Goal: Task Accomplishment & Management: Use online tool/utility

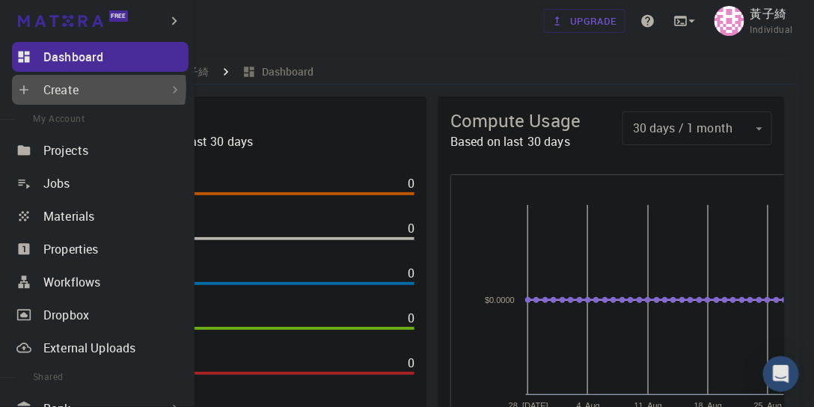
click at [70, 88] on p "Create" at bounding box center [60, 90] width 35 height 18
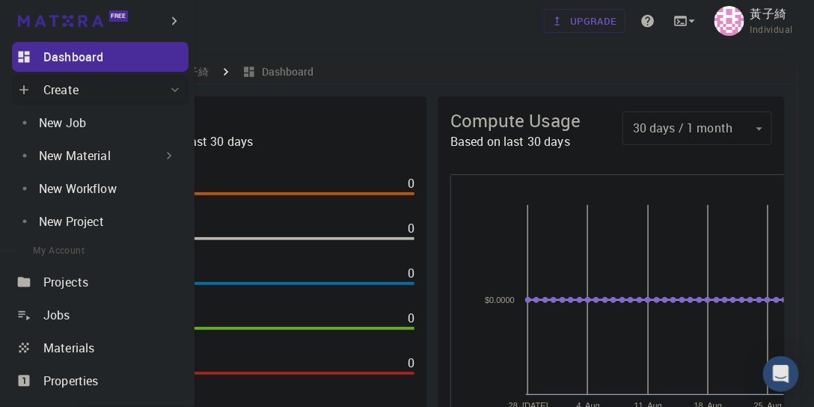
click at [87, 154] on p "New Material" at bounding box center [75, 156] width 72 height 18
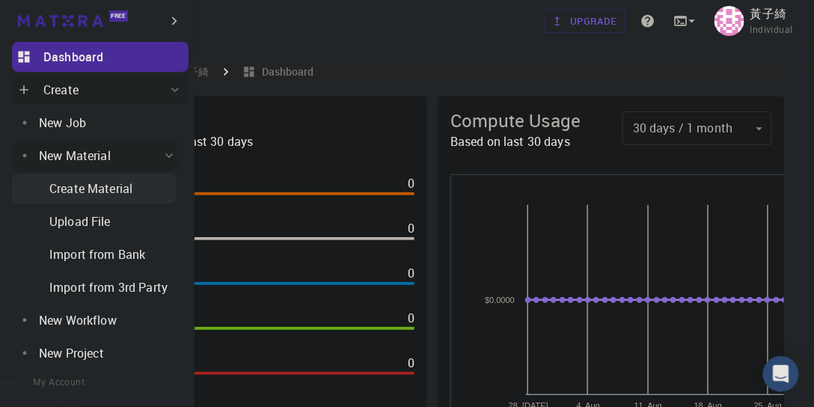
click at [96, 181] on p "Create Material" at bounding box center [90, 189] width 83 height 18
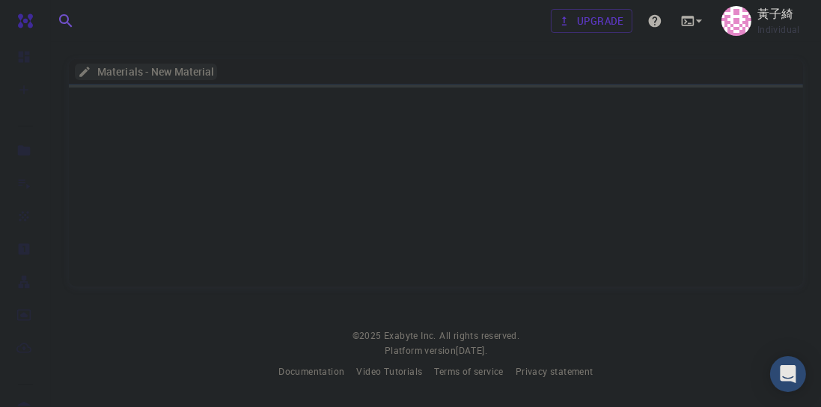
click at [198, 67] on h6 "Materials - New Material" at bounding box center [152, 72] width 123 height 16
click at [89, 66] on icon "breadcrumb" at bounding box center [84, 71] width 13 height 13
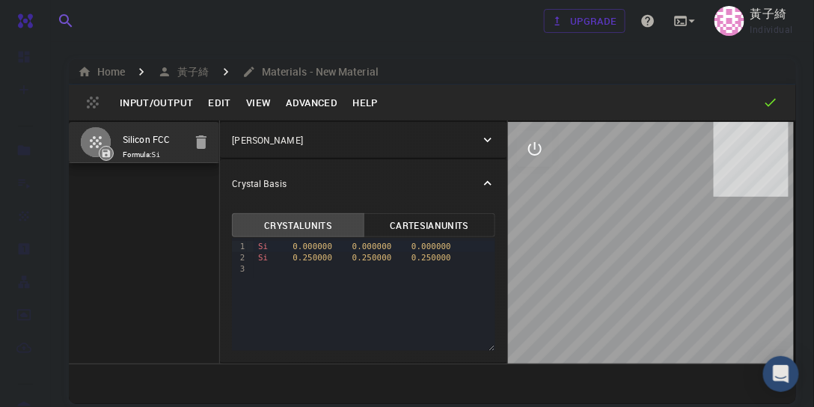
scroll to position [5, 0]
click at [313, 255] on span "0.250000" at bounding box center [313, 258] width 40 height 10
drag, startPoint x: 369, startPoint y: 254, endPoint x: 382, endPoint y: 255, distance: 12.7
click at [382, 255] on div "Si 0.250000 0.250000 0.250000" at bounding box center [375, 257] width 242 height 11
click at [412, 254] on span "0.2500" at bounding box center [427, 258] width 30 height 10
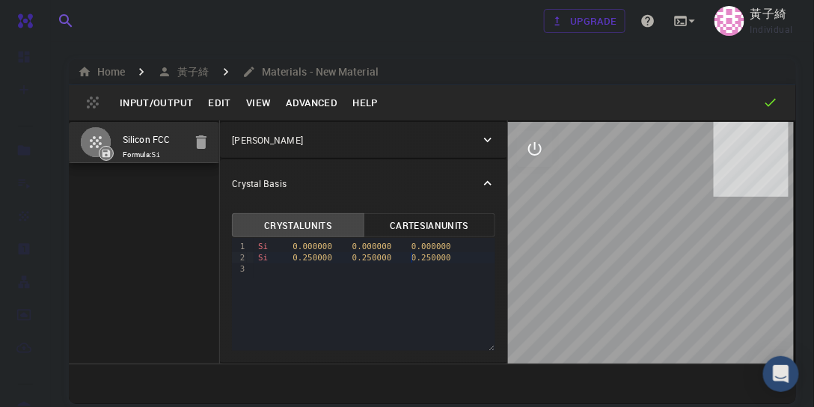
click at [174, 103] on button "Input/Output" at bounding box center [156, 103] width 88 height 24
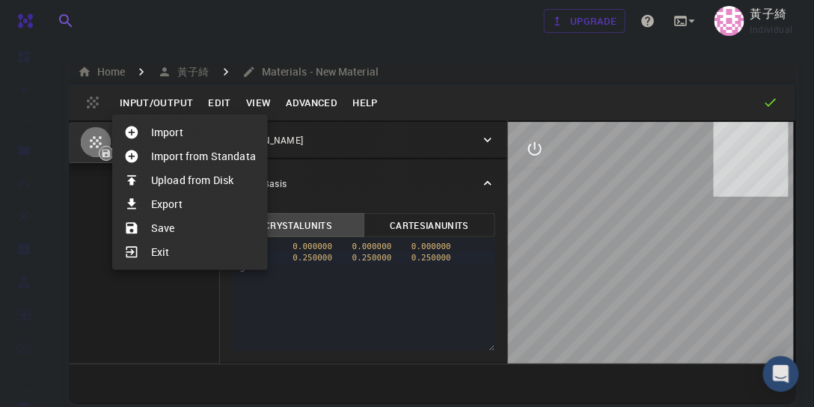
click at [174, 100] on div at bounding box center [407, 203] width 814 height 407
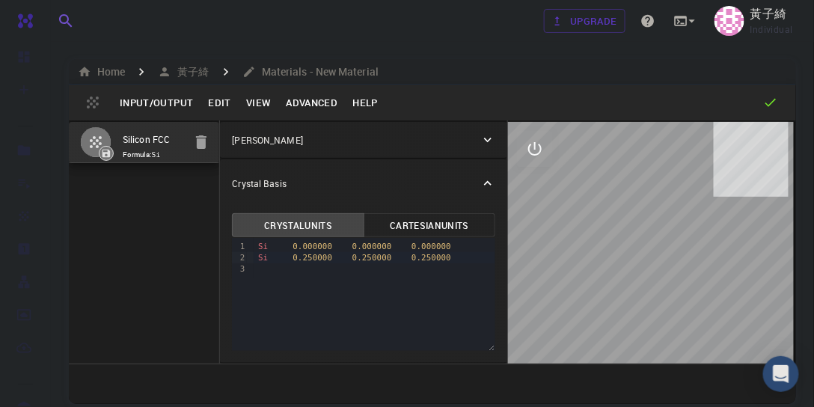
click at [343, 135] on div "[PERSON_NAME]" at bounding box center [356, 139] width 249 height 13
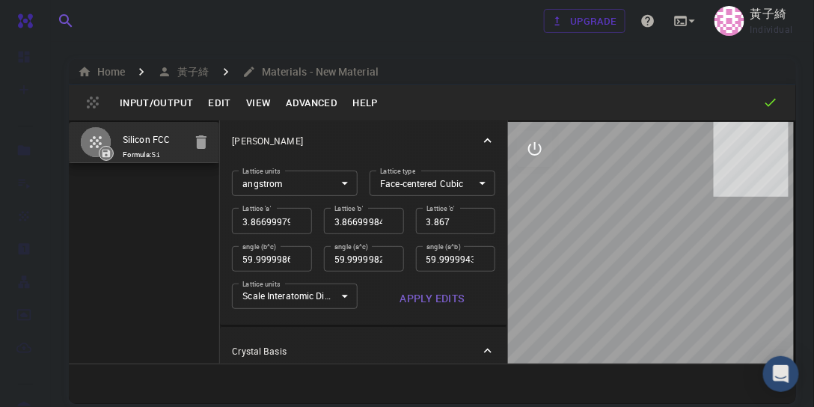
click at [481, 135] on icon at bounding box center [488, 140] width 15 height 15
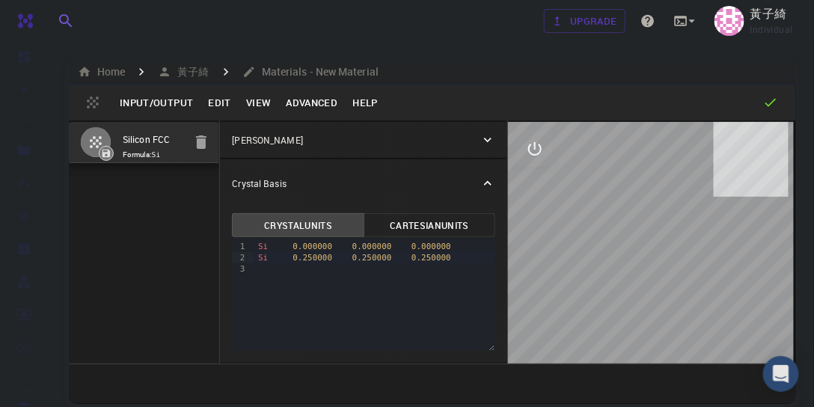
click at [481, 136] on icon at bounding box center [488, 139] width 15 height 15
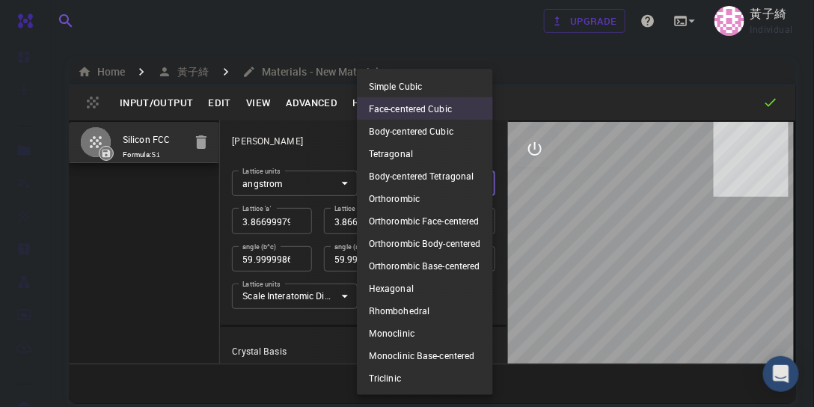
click at [471, 178] on body "Free Dashboard Create New Job New Material Create Material Upload File Import f…" at bounding box center [407, 260] width 814 height 521
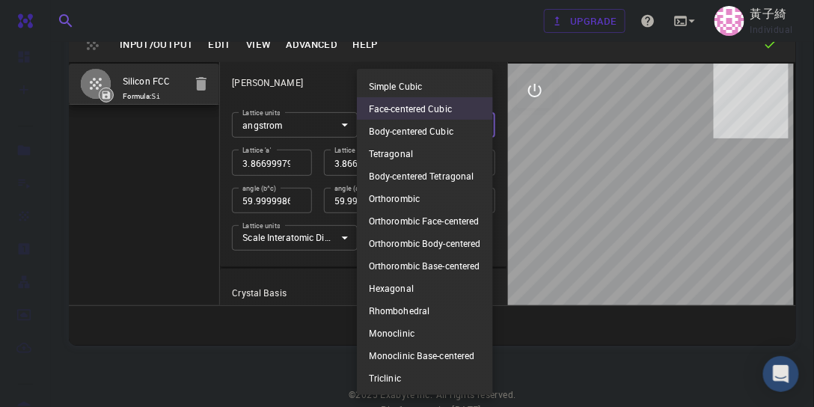
scroll to position [85, 0]
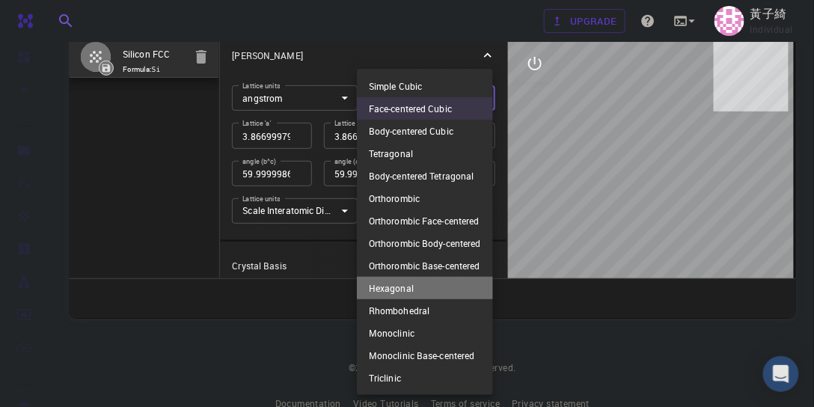
click at [425, 287] on li "Hexagonal" at bounding box center [425, 288] width 136 height 22
type input "HEX"
type input "3.866999795"
type input "90"
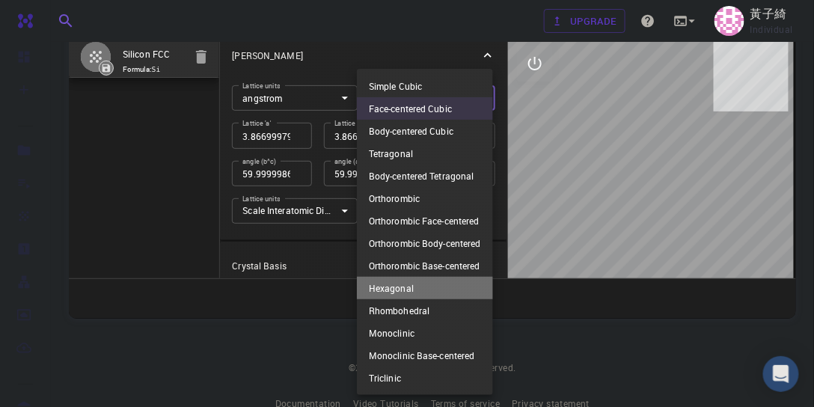
type input "90"
type input "120"
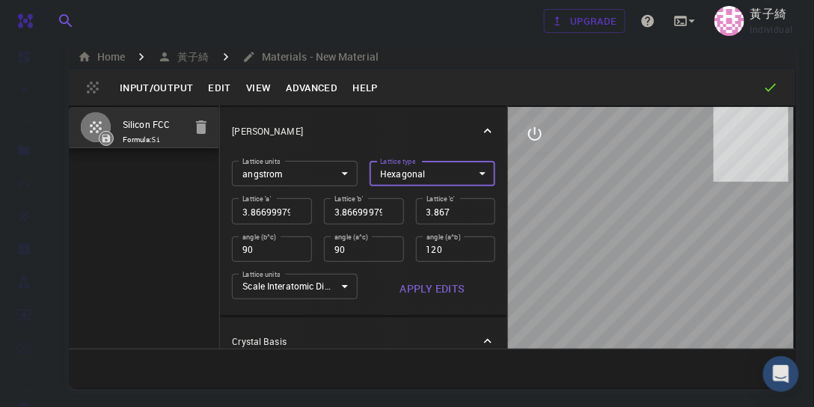
scroll to position [0, 0]
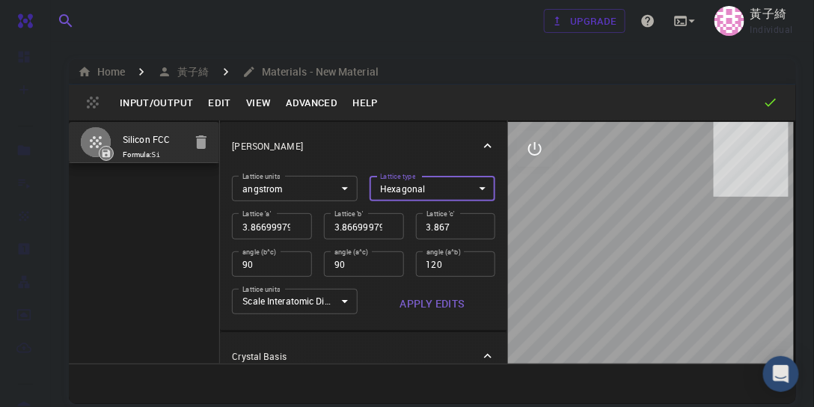
click at [314, 188] on body "Free Dashboard Create New Job New Material Create Material Upload File Import f…" at bounding box center [407, 260] width 814 height 521
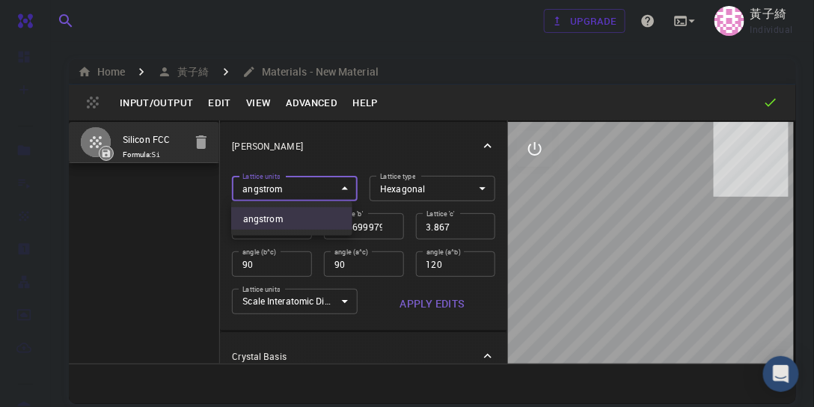
click at [317, 187] on div at bounding box center [407, 203] width 814 height 407
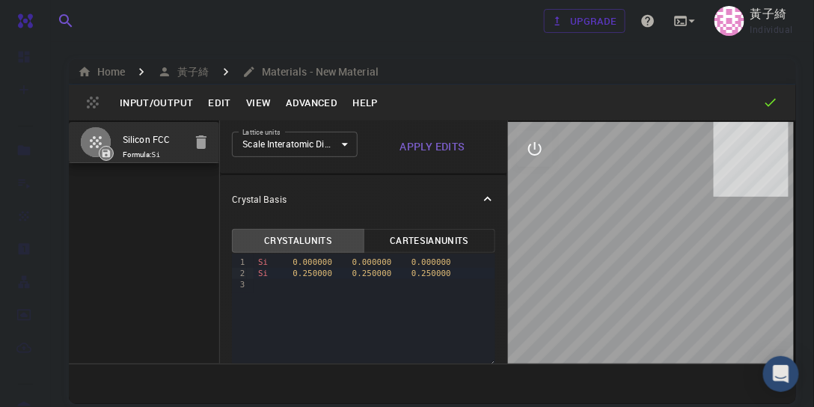
scroll to position [171, 0]
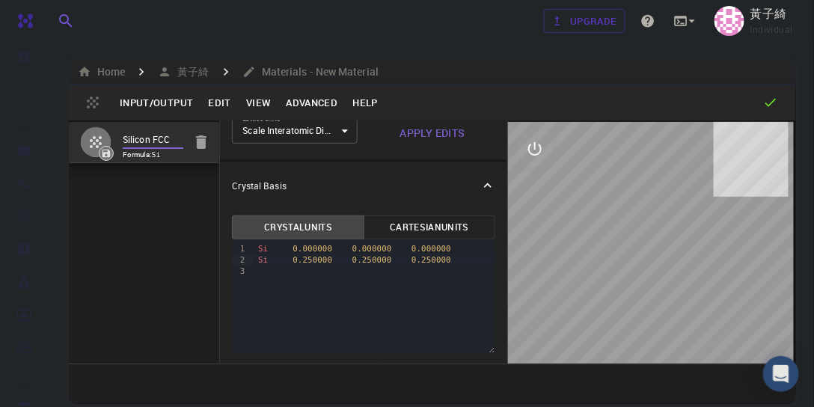
drag, startPoint x: 168, startPoint y: 137, endPoint x: 121, endPoint y: 139, distance: 47.2
click at [121, 139] on li "Silicon FCC Formula: Si" at bounding box center [144, 142] width 150 height 41
paste input "Ti3C2_OH"
type input "Ti3C2_OH"
type input "FCC"
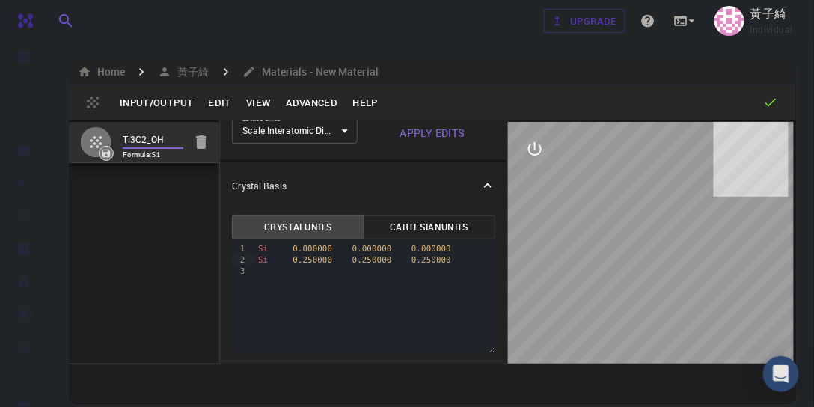
type input "3.8669997952417843"
type input "3.8669998461227024"
type input "59.9999986836772"
type input "59.999998248423154"
type input "59.99999432867027"
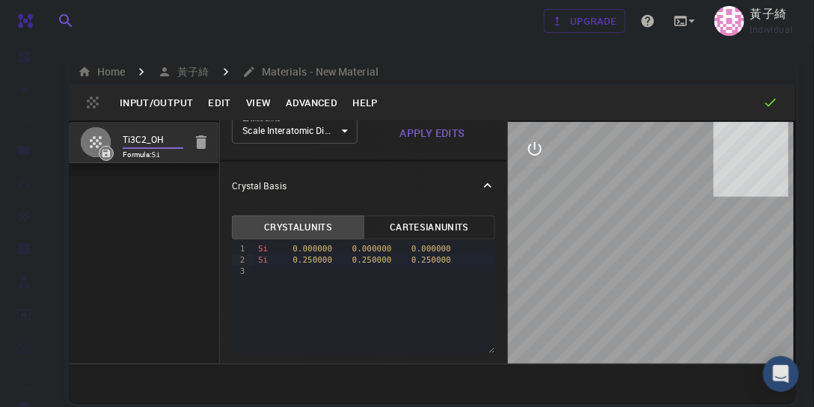
click at [165, 201] on div "Ti3C2_OH Formula: Si" at bounding box center [144, 242] width 151 height 243
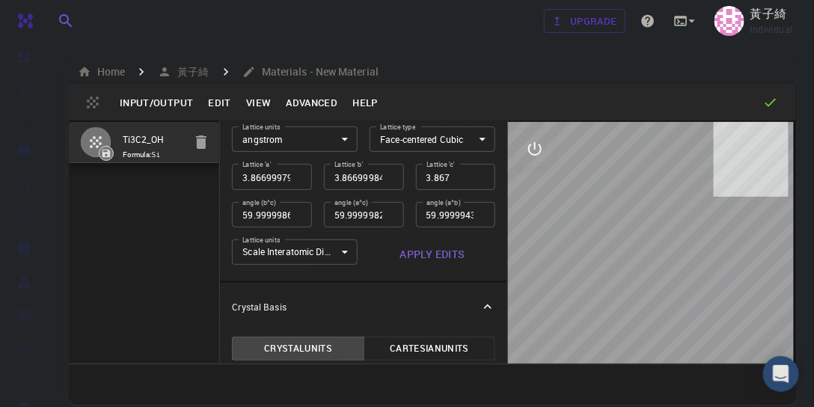
scroll to position [7, 0]
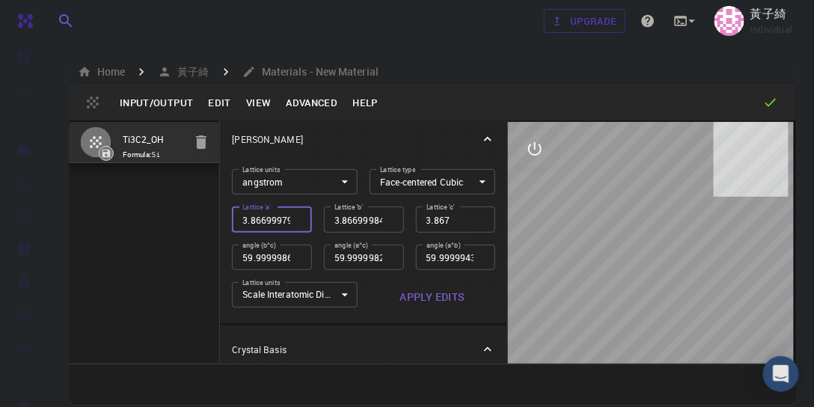
click at [269, 219] on input "3.8669997952417843" at bounding box center [272, 219] width 80 height 25
type input "3.866997952"
type input "60"
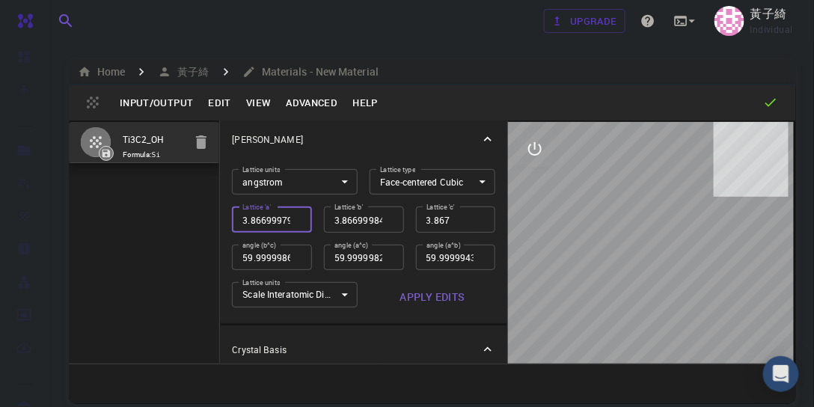
type input "60"
type input "3.86699795"
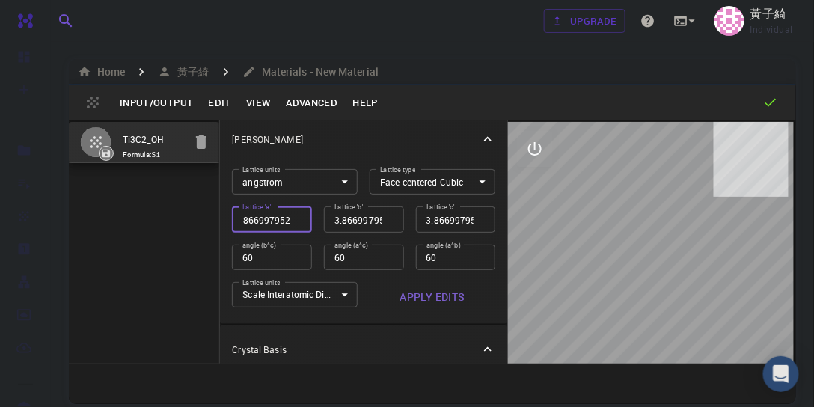
type input "3.86699795"
type input "3.8669979"
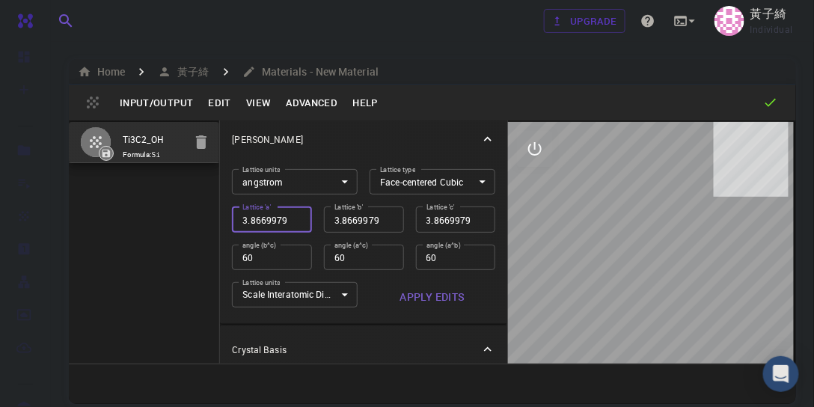
type input "3.866997"
type input "3.86699"
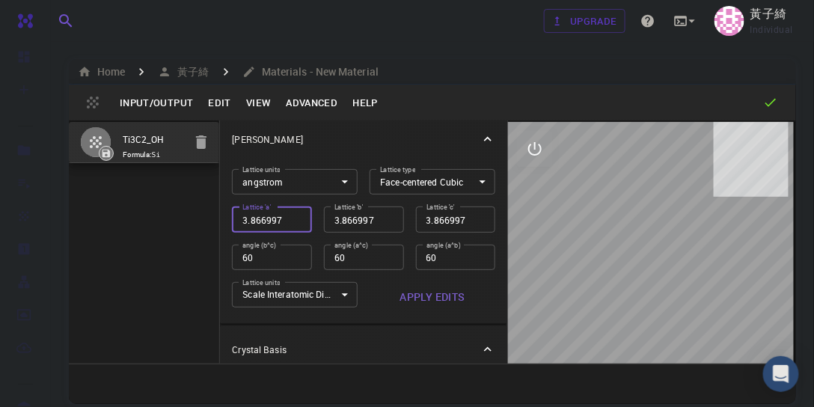
type input "3.86699"
type input "3.8669"
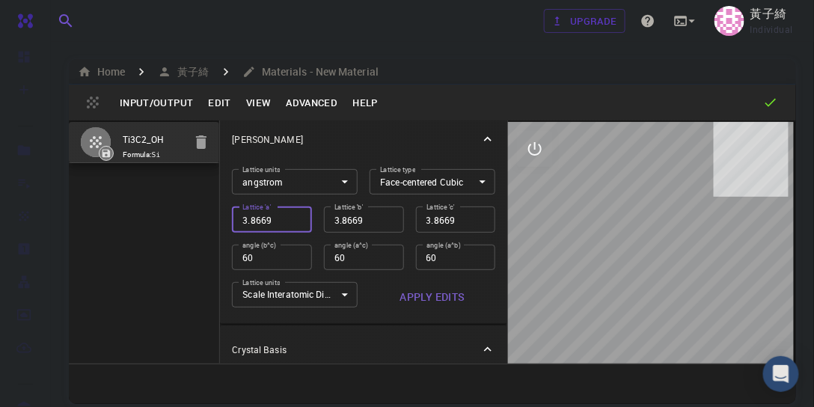
type input "3.866"
type input "3.86"
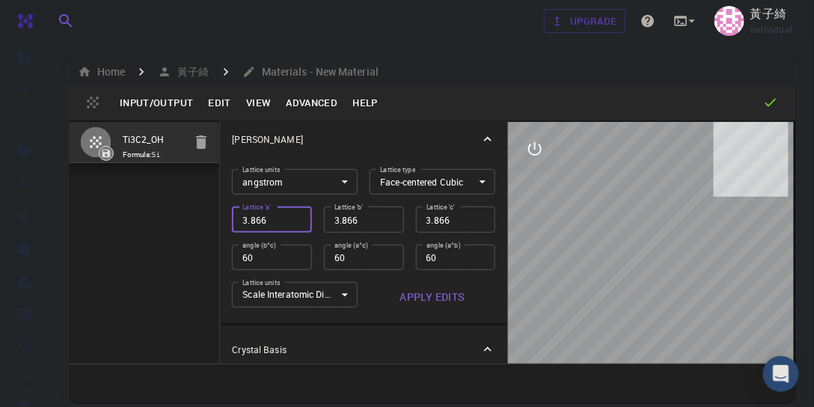
type input "3.86"
type input "3.8"
type input "3"
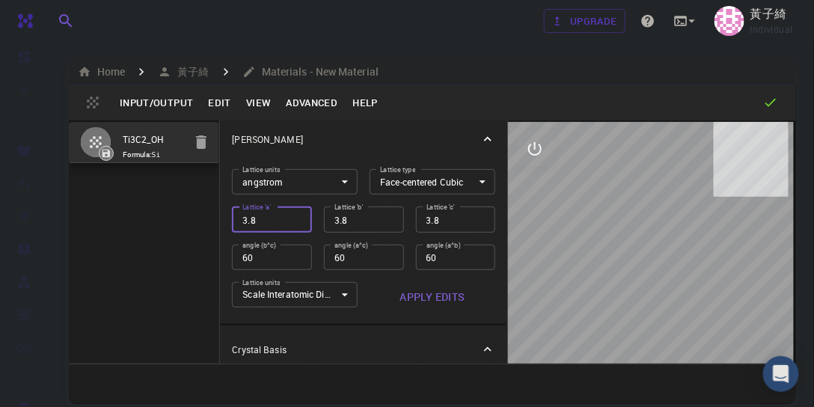
type input "3"
type input "3.05"
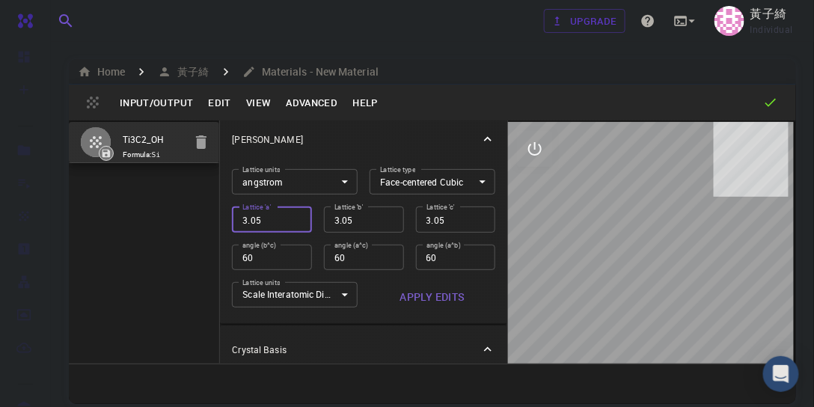
type input "3.05"
click at [472, 180] on body "Free Dashboard Create New Job New Material Create Material Upload File Import f…" at bounding box center [407, 260] width 814 height 521
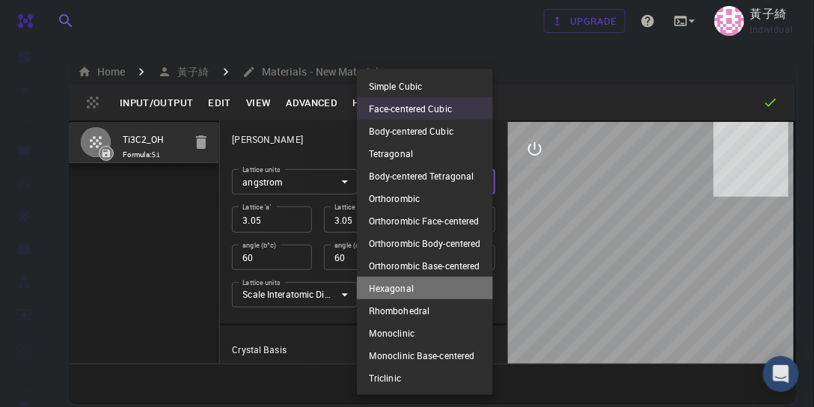
click at [427, 288] on li "Hexagonal" at bounding box center [425, 288] width 136 height 22
type input "HEX"
type input "90"
type input "120"
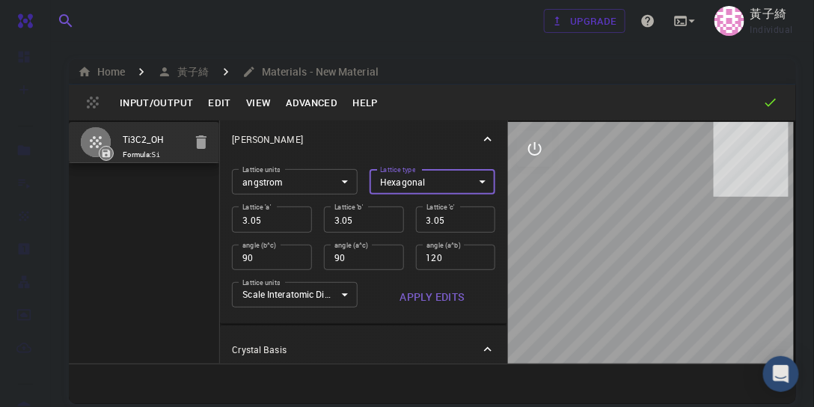
click at [446, 217] on input "3.05" at bounding box center [456, 219] width 80 height 25
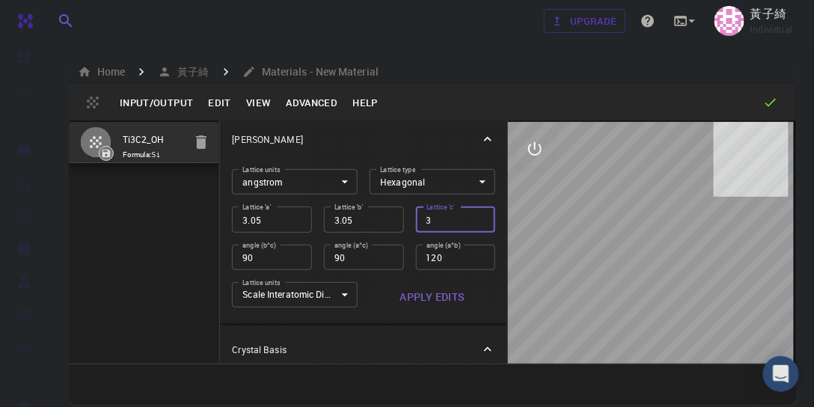
click at [416, 222] on input "3" at bounding box center [456, 219] width 80 height 25
type input "20"
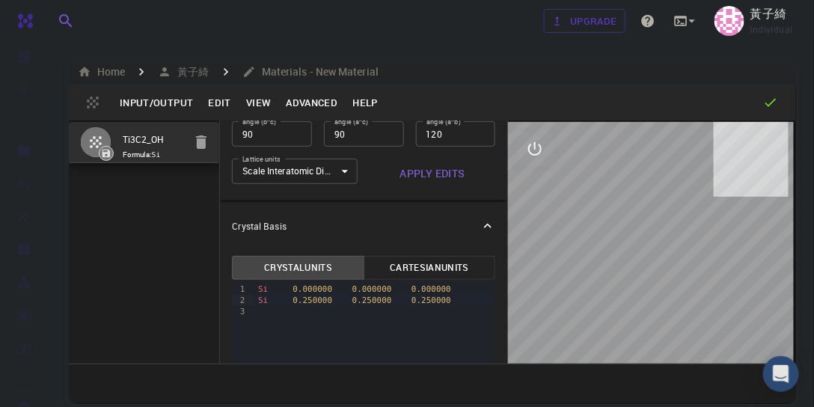
scroll to position [135, 0]
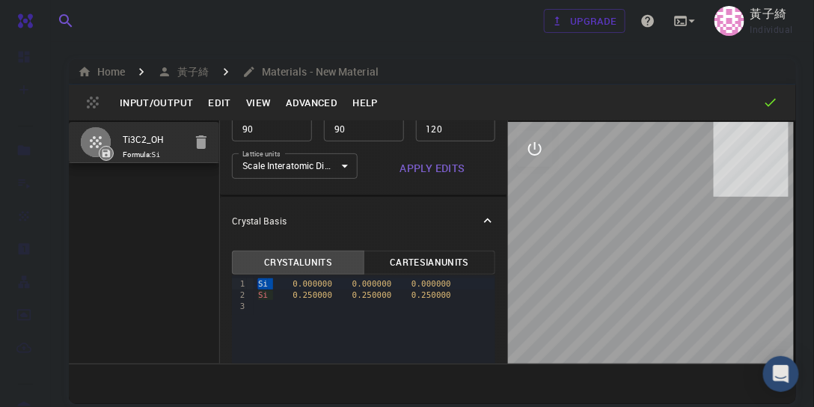
drag, startPoint x: 272, startPoint y: 281, endPoint x: 246, endPoint y: 284, distance: 25.6
click at [246, 284] on div "9 1 2 3 › Si 0.000000 0.000000 0.000000 Si 0.250000 0.250000 0.250000" at bounding box center [363, 331] width 263 height 113
drag, startPoint x: 269, startPoint y: 293, endPoint x: 253, endPoint y: 294, distance: 15.7
click at [254, 294] on div "Si 0.250000 0.250000 0.250000" at bounding box center [375, 295] width 242 height 11
click at [423, 308] on div at bounding box center [375, 306] width 242 height 11
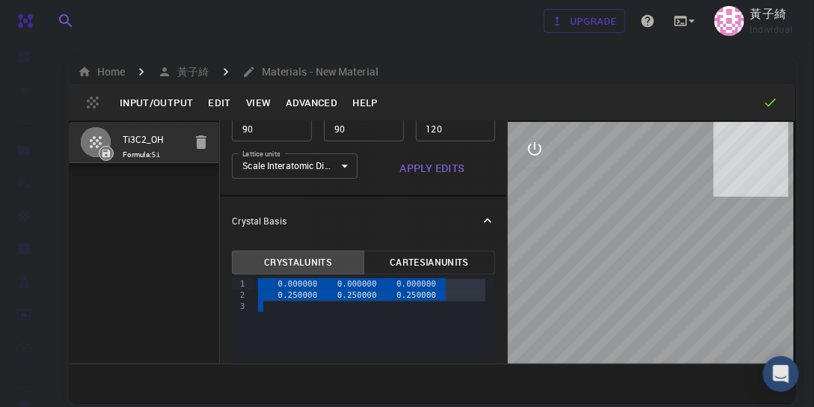
drag, startPoint x: 428, startPoint y: 314, endPoint x: 237, endPoint y: 283, distance: 194.2
click at [237, 283] on div "9 1 2 3 › 0.000000 0.000000 0.000000 0.250000 0.250000 0.250000" at bounding box center [363, 331] width 263 height 113
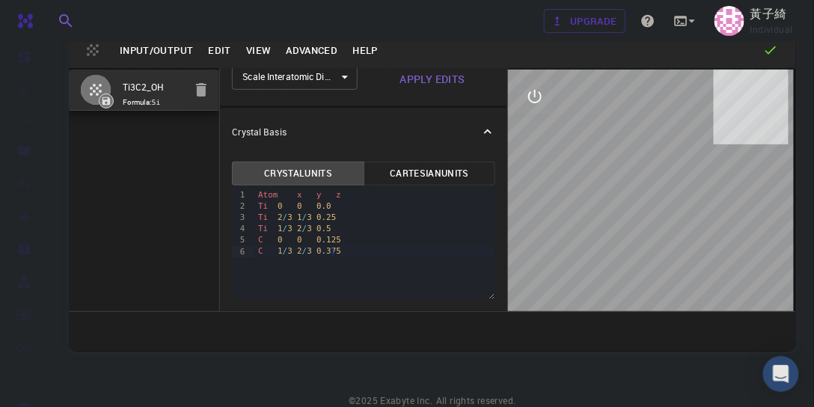
scroll to position [0, 0]
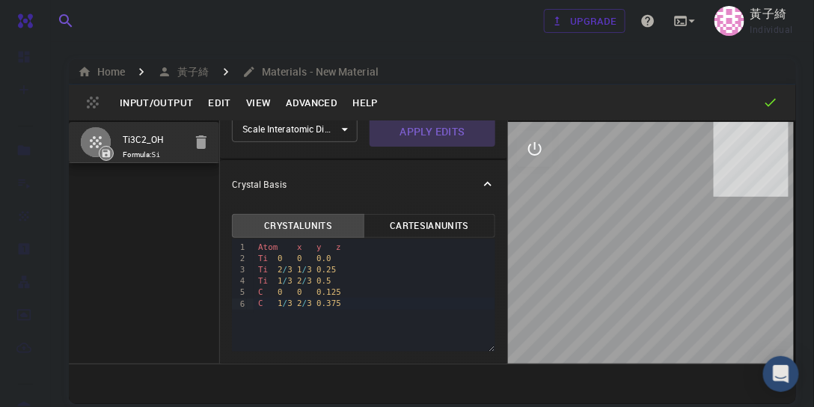
click at [430, 121] on button "Apply Edits" at bounding box center [433, 132] width 126 height 30
click at [429, 124] on button "Apply Edits" at bounding box center [433, 132] width 126 height 30
drag, startPoint x: 672, startPoint y: 257, endPoint x: 612, endPoint y: 258, distance: 60.6
click at [612, 258] on div at bounding box center [652, 243] width 288 height 242
click at [430, 127] on button "Apply Edits" at bounding box center [433, 132] width 126 height 30
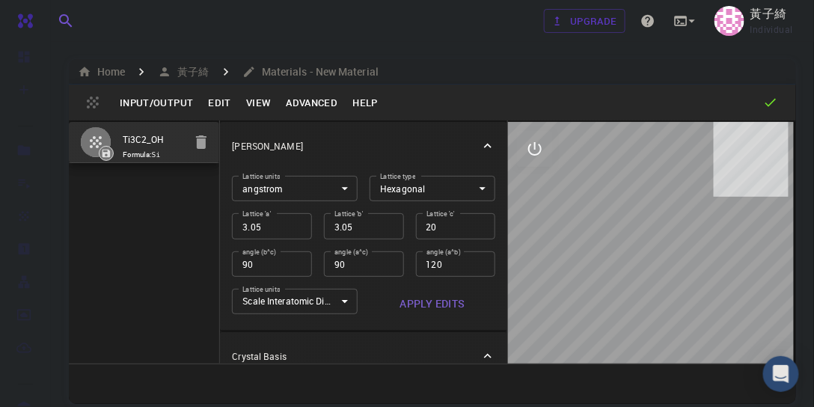
click at [220, 100] on button "Edit" at bounding box center [220, 103] width 38 height 24
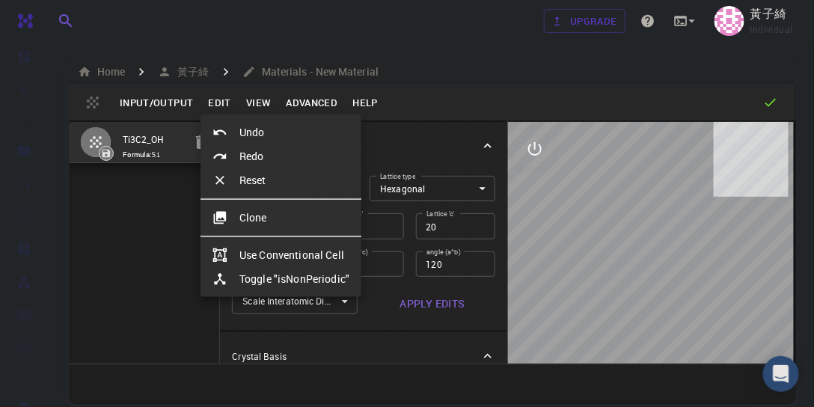
click at [221, 100] on div at bounding box center [407, 203] width 814 height 407
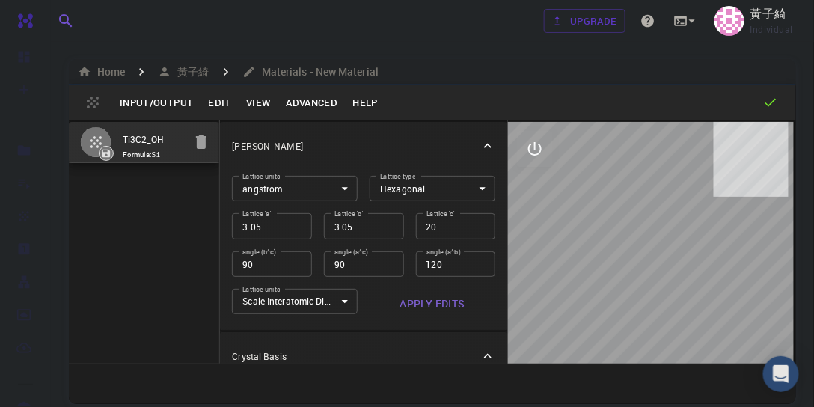
click at [253, 100] on button "View" at bounding box center [259, 103] width 40 height 24
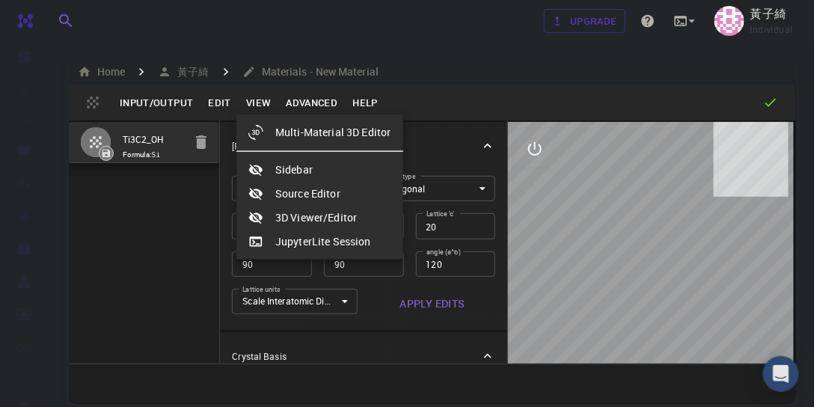
click at [253, 100] on div at bounding box center [407, 203] width 814 height 407
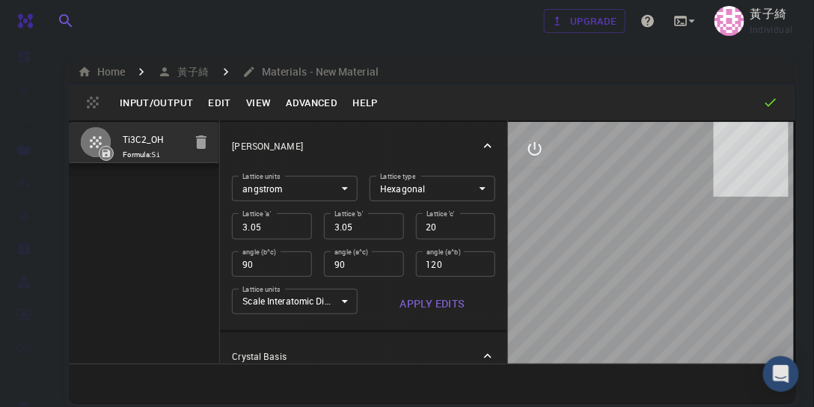
click at [180, 97] on button "Input/Output" at bounding box center [156, 103] width 88 height 24
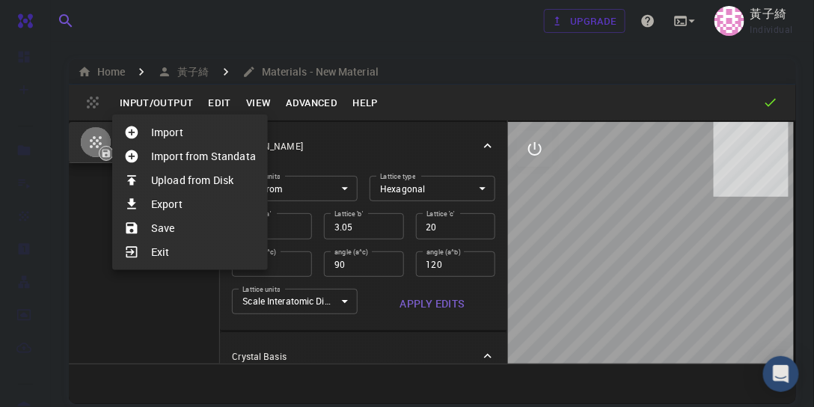
click at [162, 295] on div at bounding box center [407, 203] width 814 height 407
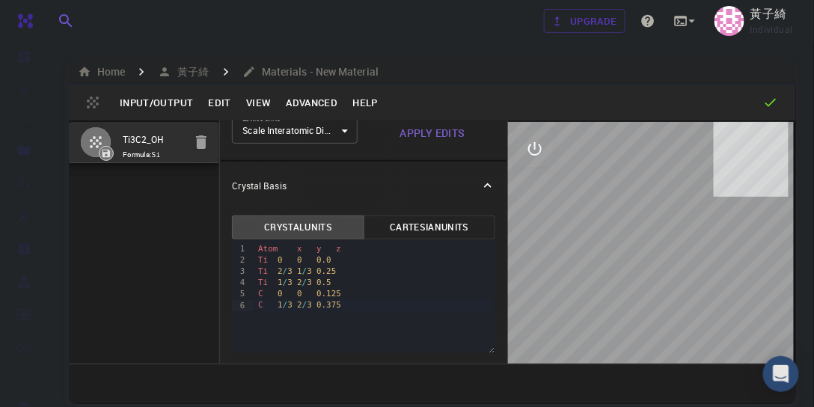
scroll to position [178, 0]
click at [771, 109] on icon at bounding box center [771, 102] width 15 height 15
click at [772, 104] on icon at bounding box center [771, 102] width 15 height 15
click at [770, 98] on icon at bounding box center [771, 102] width 15 height 15
click at [771, 103] on icon at bounding box center [771, 102] width 15 height 15
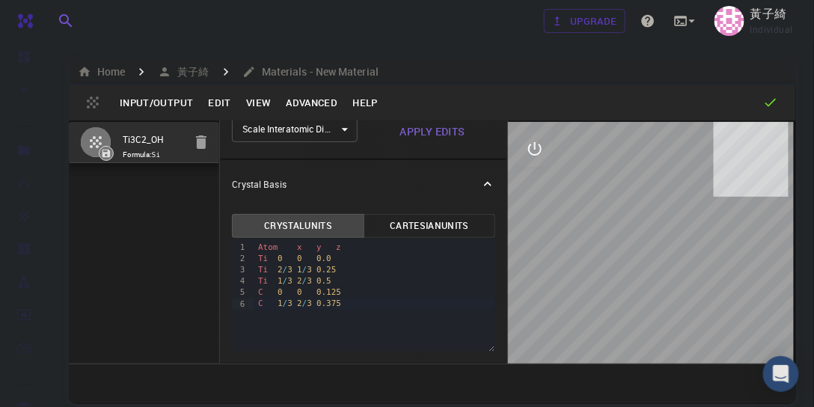
click at [771, 103] on icon at bounding box center [771, 102] width 15 height 15
click at [177, 103] on button "Input/Output" at bounding box center [156, 103] width 88 height 24
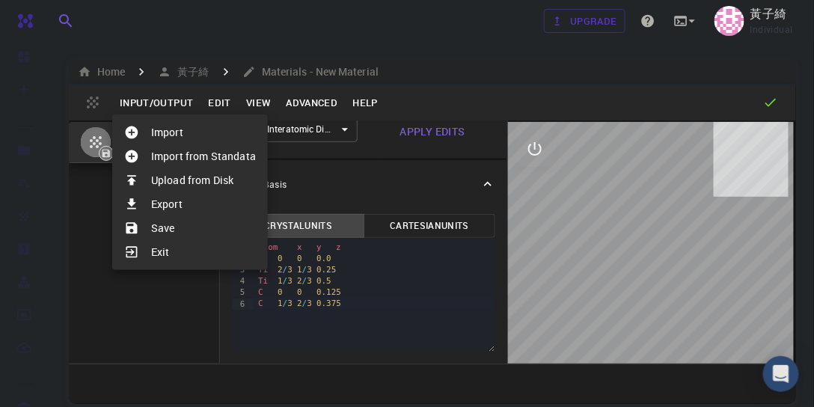
click at [177, 101] on div at bounding box center [407, 203] width 814 height 407
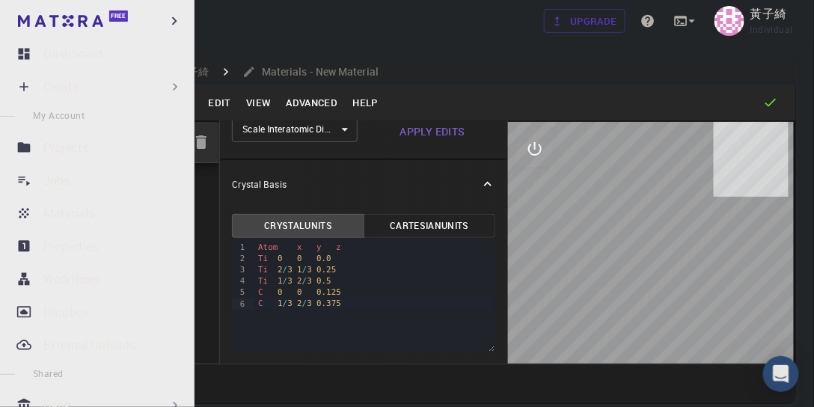
scroll to position [0, 0]
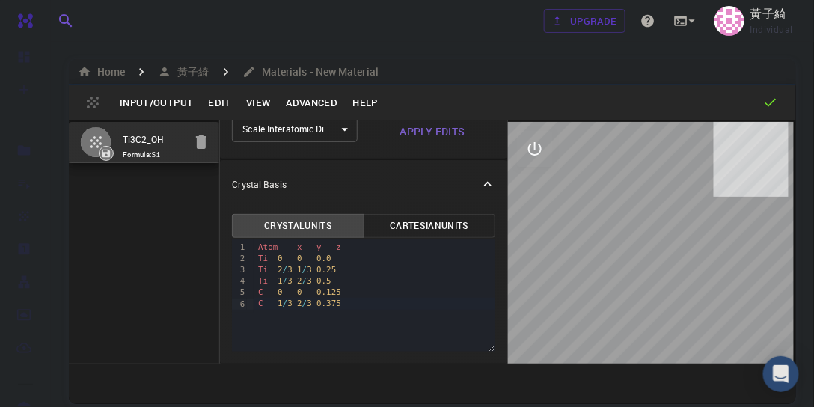
click at [307, 103] on button "Advanced" at bounding box center [311, 103] width 67 height 24
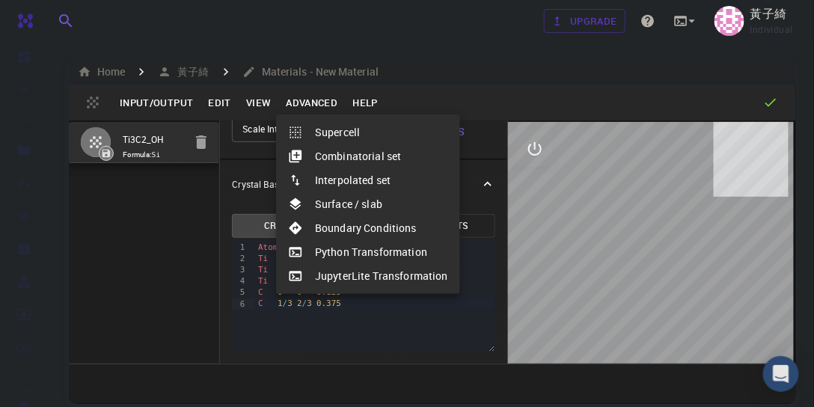
click at [359, 204] on li "Surface / slab" at bounding box center [368, 204] width 184 height 24
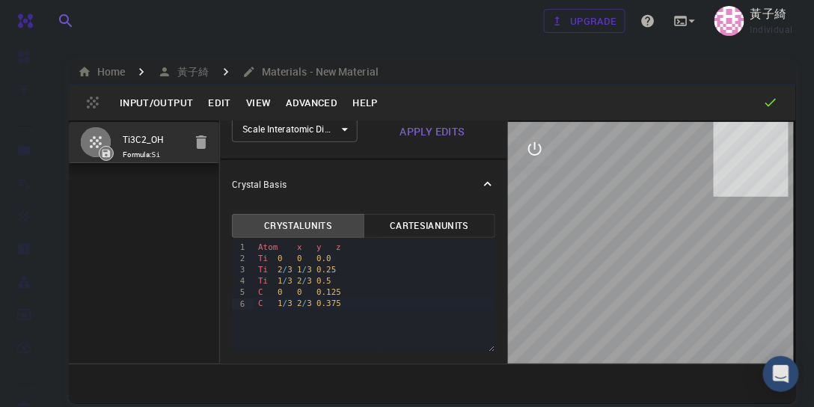
click at [323, 103] on button "Advanced" at bounding box center [311, 103] width 67 height 24
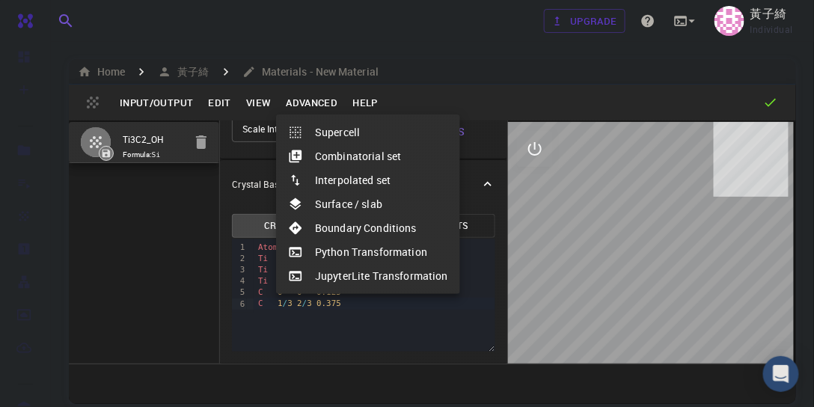
click at [385, 225] on li "Boundary Conditions" at bounding box center [368, 228] width 184 height 24
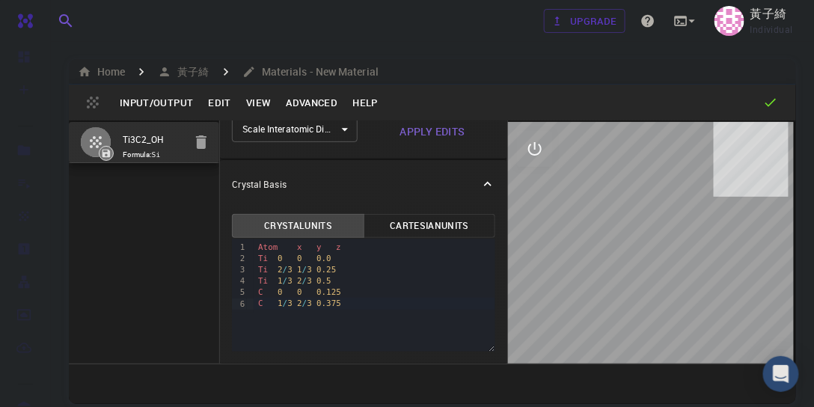
click at [319, 106] on button "Advanced" at bounding box center [311, 103] width 67 height 24
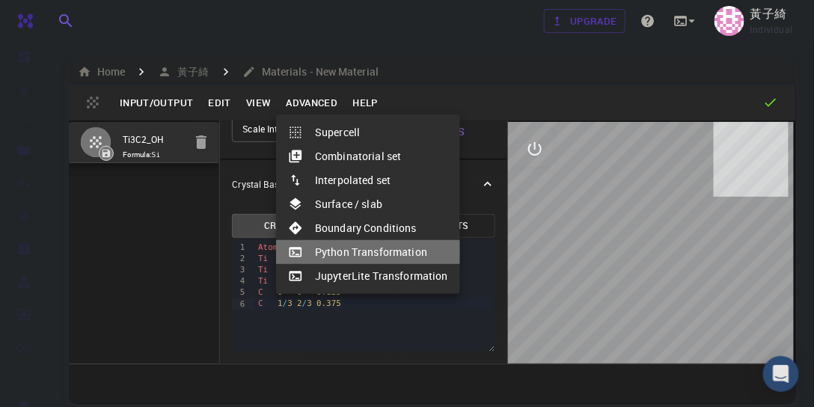
click at [385, 255] on li "Python Transformation" at bounding box center [368, 252] width 184 height 24
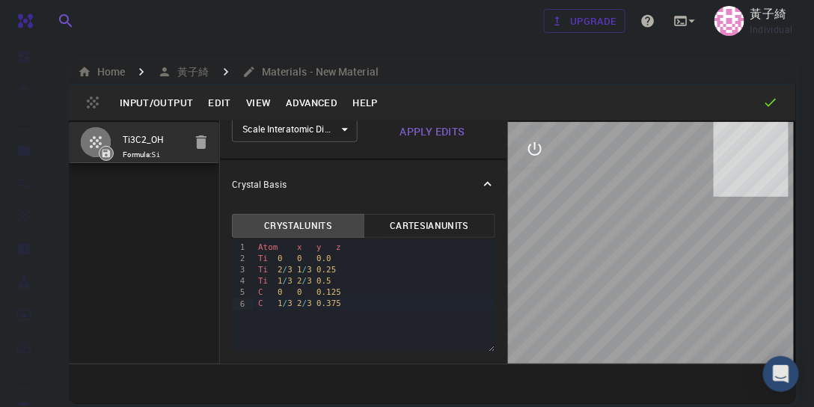
click at [221, 102] on button "Edit" at bounding box center [220, 103] width 38 height 24
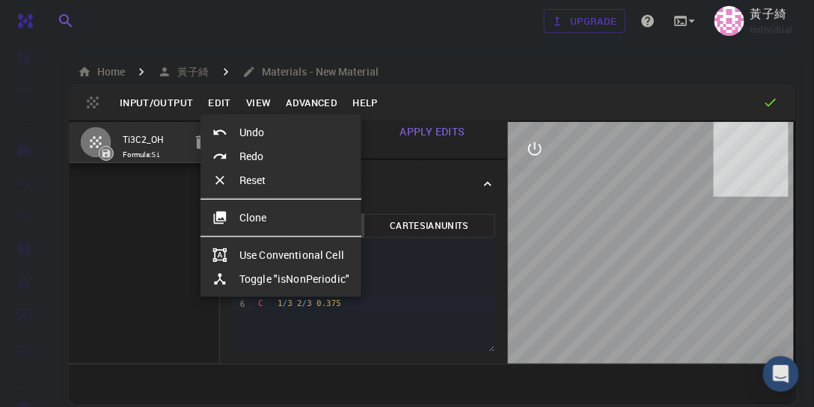
click at [161, 103] on div at bounding box center [407, 203] width 814 height 407
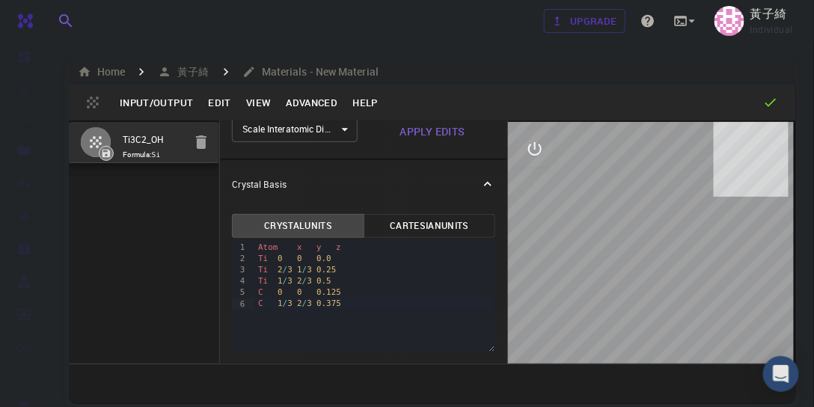
click at [162, 100] on button "Input/Output" at bounding box center [156, 103] width 88 height 24
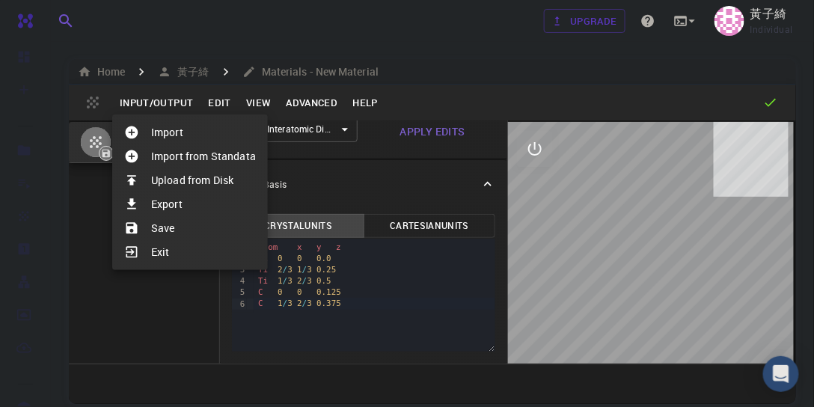
click at [161, 229] on li "Save" at bounding box center [190, 228] width 156 height 24
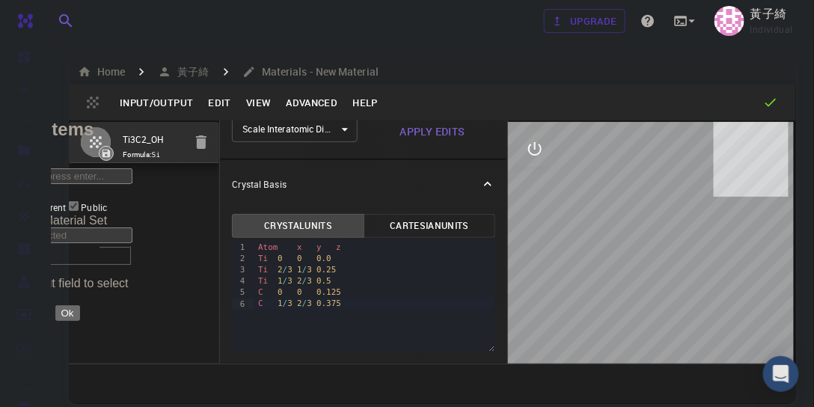
click at [66, 201] on span "Save current" at bounding box center [40, 207] width 51 height 12
click at [13, 201] on input "Save current" at bounding box center [8, 206] width 10 height 10
click at [47, 201] on span "Save all" at bounding box center [31, 207] width 32 height 12
click at [13, 201] on input "Save all" at bounding box center [8, 206] width 10 height 10
click at [66, 201] on span "Save current" at bounding box center [40, 207] width 51 height 12
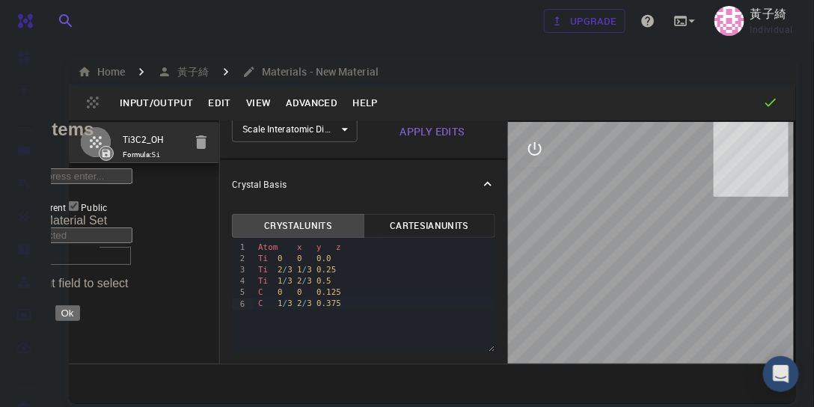
click at [13, 201] on input "Save current" at bounding box center [8, 206] width 10 height 10
click at [47, 201] on span "Save all" at bounding box center [31, 207] width 32 height 12
click at [13, 201] on input "Save all" at bounding box center [8, 206] width 10 height 10
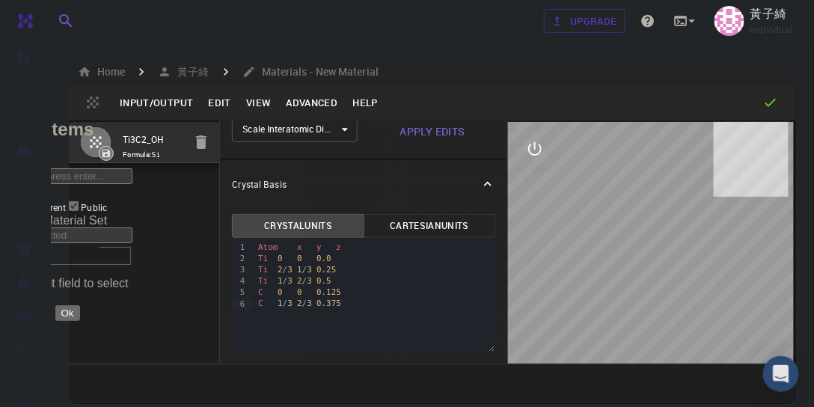
click at [66, 201] on span "Save current" at bounding box center [40, 207] width 51 height 12
click at [13, 201] on input "Save current" at bounding box center [8, 206] width 10 height 10
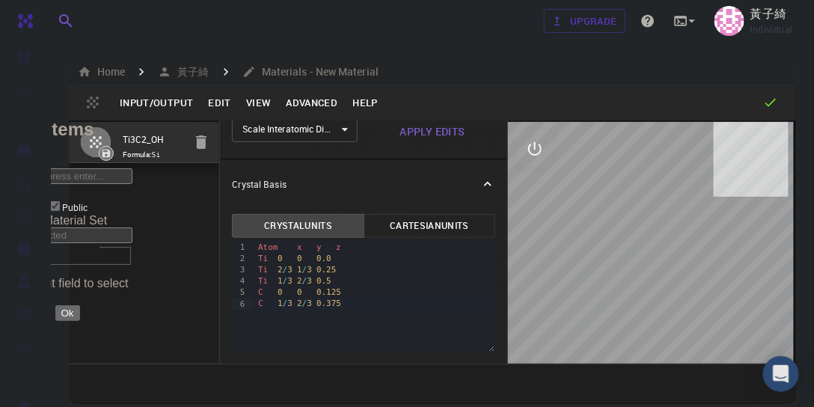
drag, startPoint x: 474, startPoint y: 307, endPoint x: 664, endPoint y: 209, distance: 213.9
click at [88, 201] on span "Public" at bounding box center [75, 207] width 26 height 12
click at [13, 201] on input "Save all" at bounding box center [8, 206] width 10 height 10
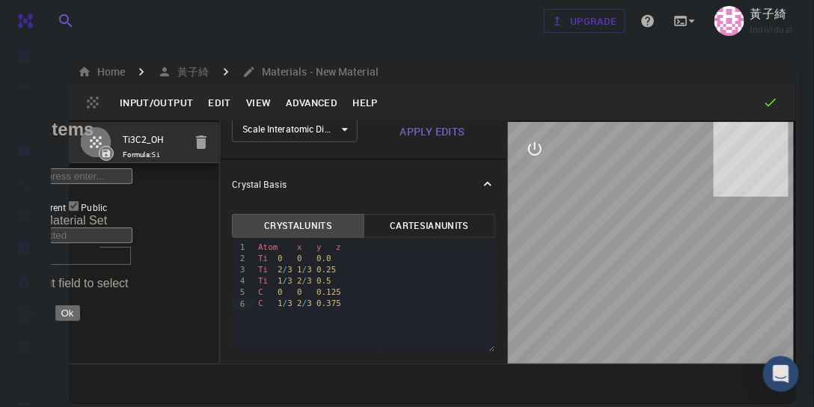
click at [107, 201] on span "Public" at bounding box center [94, 207] width 26 height 12
click at [81, 201] on span at bounding box center [73, 207] width 15 height 13
click at [81, 201] on span at bounding box center [81, 207] width 0 height 13
click at [66, 201] on label "Save current" at bounding box center [33, 207] width 66 height 13
click at [13, 201] on input "Save current" at bounding box center [8, 206] width 10 height 10
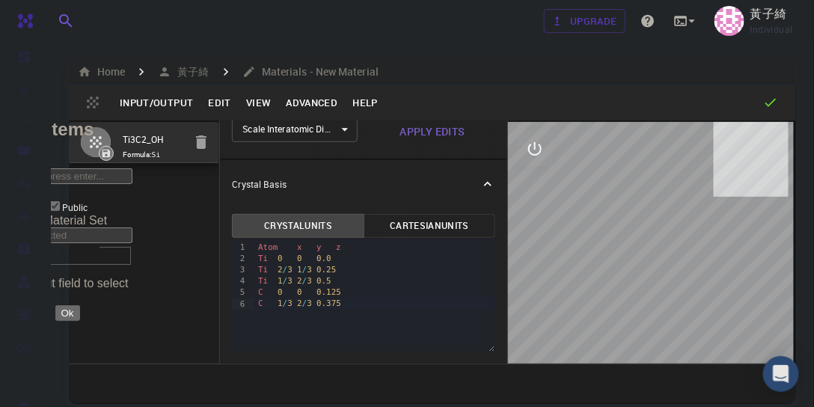
click at [13, 201] on input "Save all" at bounding box center [8, 206] width 10 height 10
click at [66, 201] on span "Save current" at bounding box center [40, 207] width 51 height 12
click at [13, 201] on input "Save current" at bounding box center [8, 206] width 10 height 10
click at [13, 201] on input "Save all" at bounding box center [8, 206] width 10 height 10
checkbox input "false"
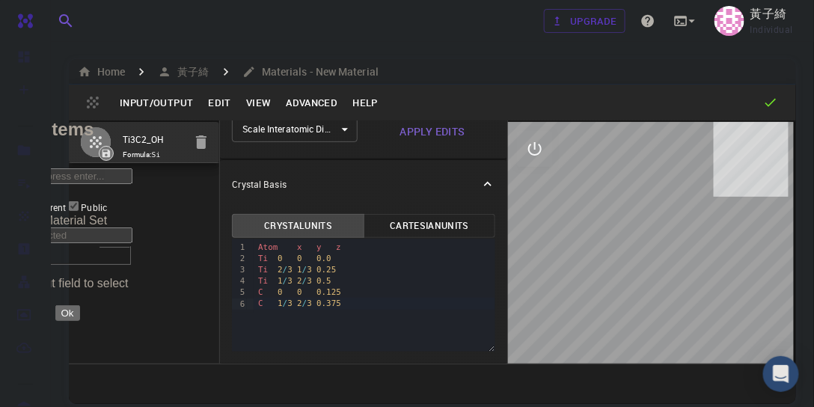
click at [132, 176] on input "Tags" at bounding box center [66, 176] width 132 height 16
type input "tic"
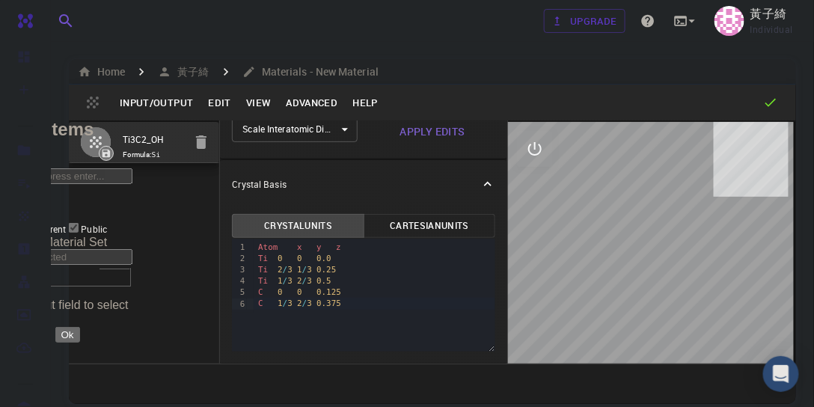
click at [132, 327] on div "Cancel Ok" at bounding box center [66, 335] width 132 height 16
click at [66, 223] on span "Save current" at bounding box center [40, 229] width 51 height 12
click at [13, 223] on input "Save current" at bounding box center [8, 228] width 10 height 10
click at [47, 223] on span "Save all" at bounding box center [31, 229] width 32 height 12
click at [13, 223] on input "Save all" at bounding box center [8, 228] width 10 height 10
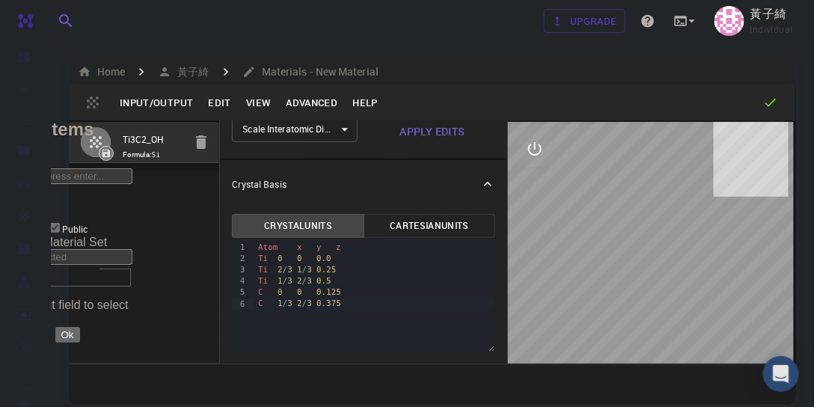
checkbox input "false"
click at [132, 140] on h2 "Save Items" at bounding box center [66, 129] width 132 height 21
click at [132, 170] on div "Tags tic Save current Public Save in Material Set Save in Material Set Click in…" at bounding box center [66, 233] width 132 height 157
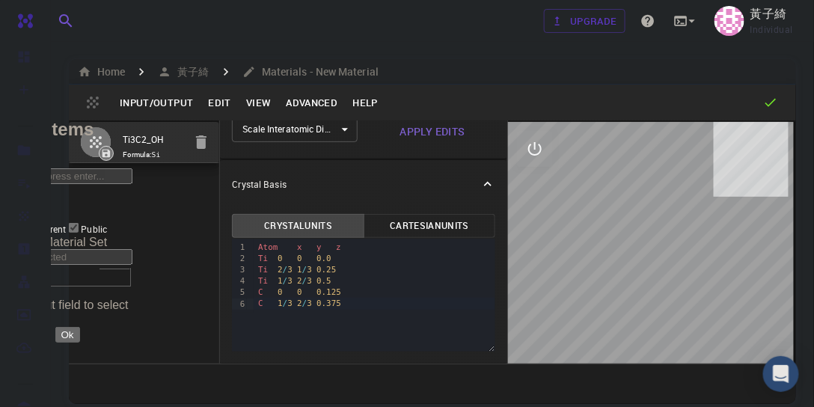
click at [132, 327] on div "Cancel Ok" at bounding box center [66, 335] width 132 height 16
drag, startPoint x: 787, startPoint y: 110, endPoint x: 802, endPoint y: 84, distance: 29.8
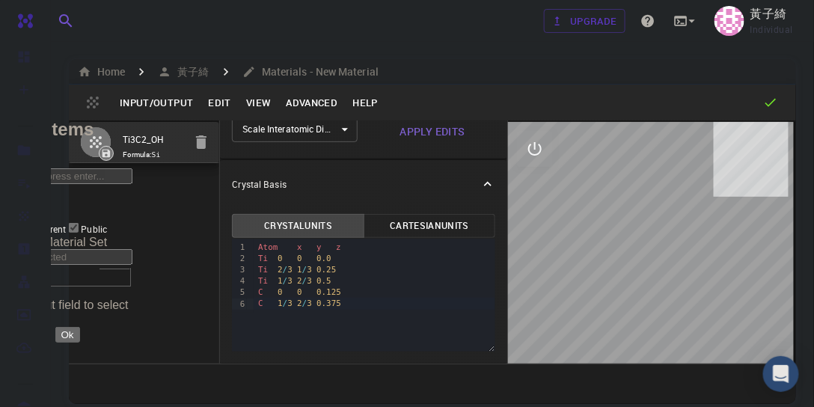
drag, startPoint x: 803, startPoint y: 75, endPoint x: 789, endPoint y: 52, distance: 27.2
drag, startPoint x: 789, startPoint y: 52, endPoint x: 767, endPoint y: 52, distance: 21.7
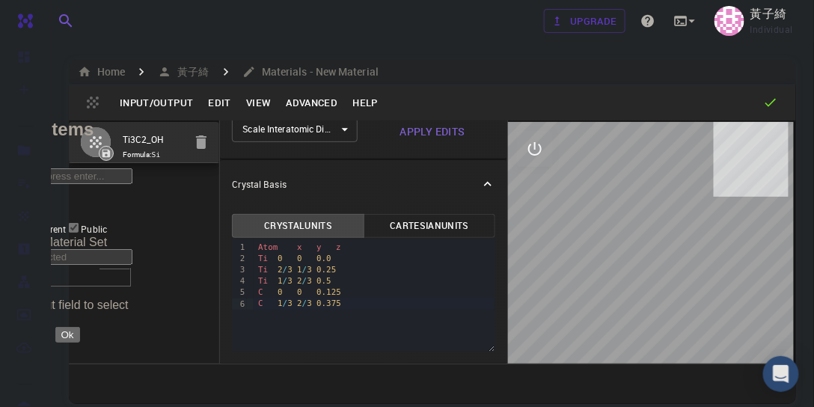
click at [44, 203] on icon at bounding box center [37, 199] width 13 height 13
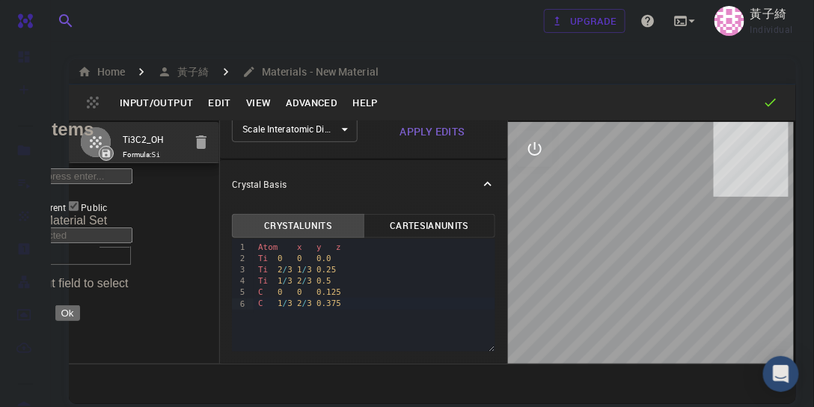
click at [80, 305] on button "Ok" at bounding box center [67, 313] width 25 height 16
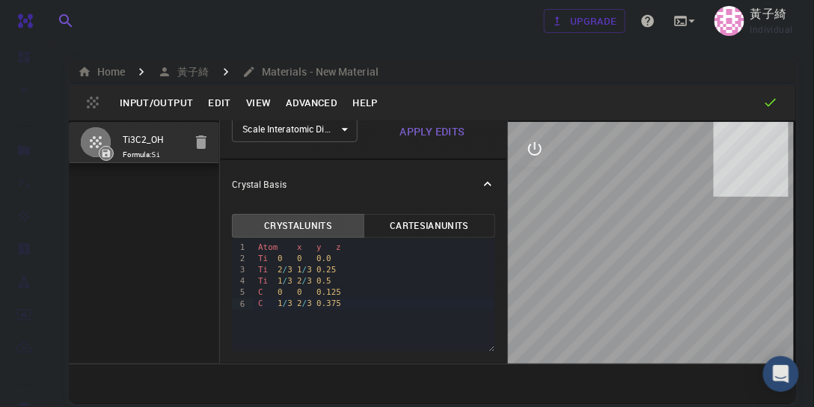
click at [770, 102] on icon at bounding box center [771, 102] width 15 height 15
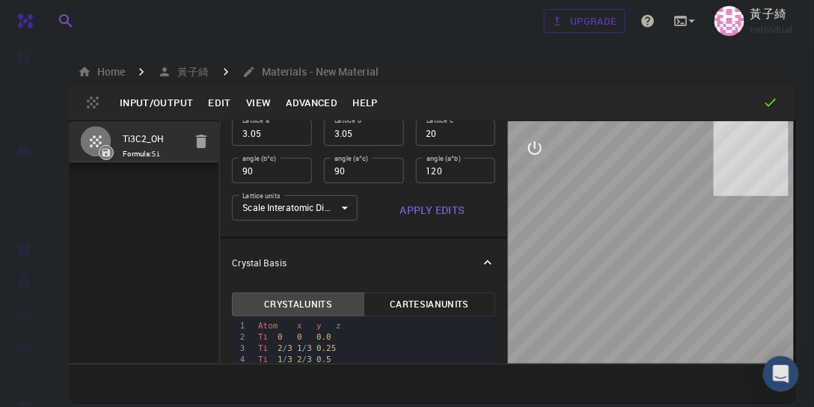
click at [484, 260] on icon at bounding box center [487, 262] width 7 height 4
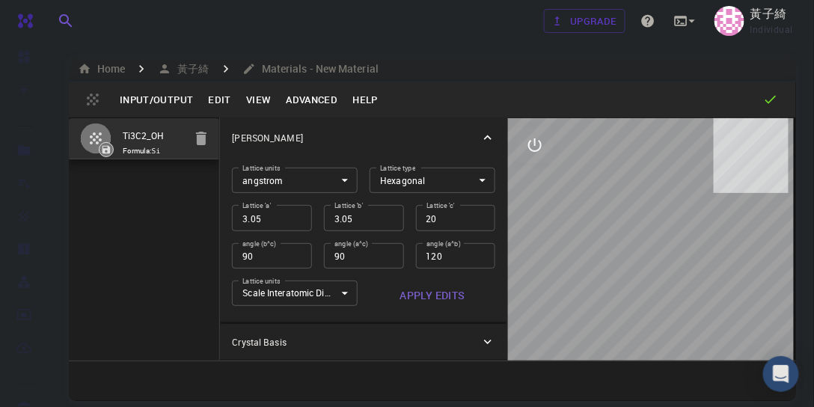
scroll to position [0, 0]
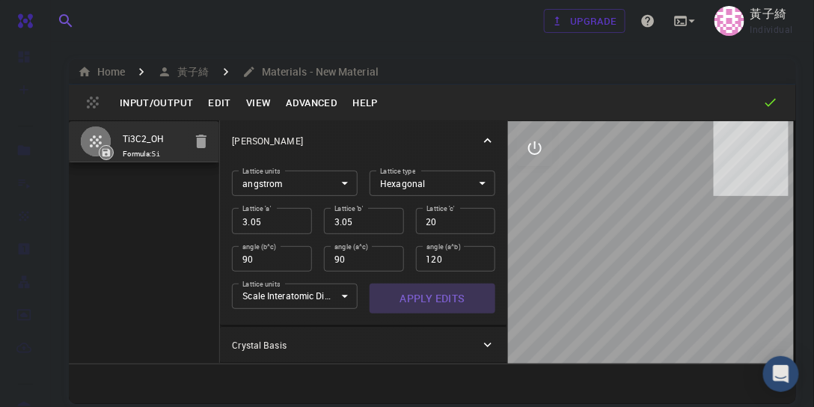
click at [442, 287] on button "Apply Edits" at bounding box center [433, 299] width 126 height 30
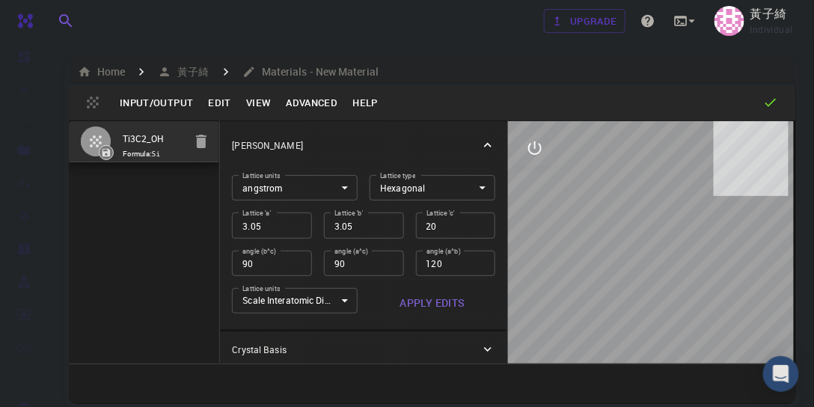
click at [93, 135] on icon "button" at bounding box center [96, 141] width 12 height 12
click at [225, 101] on button "Edit" at bounding box center [220, 103] width 38 height 24
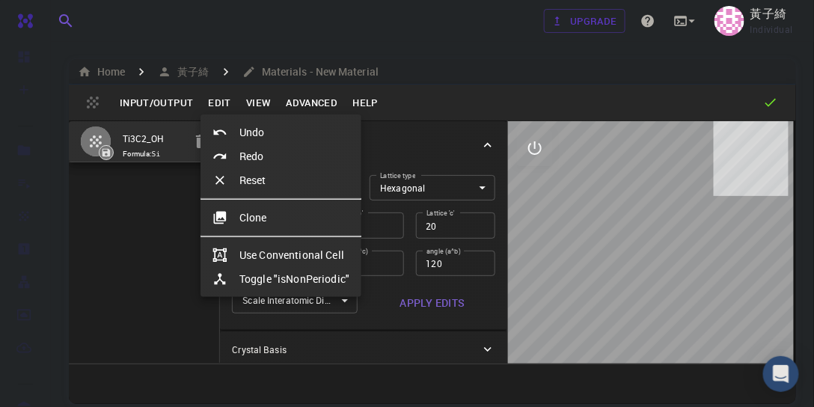
click at [318, 102] on div at bounding box center [407, 203] width 814 height 407
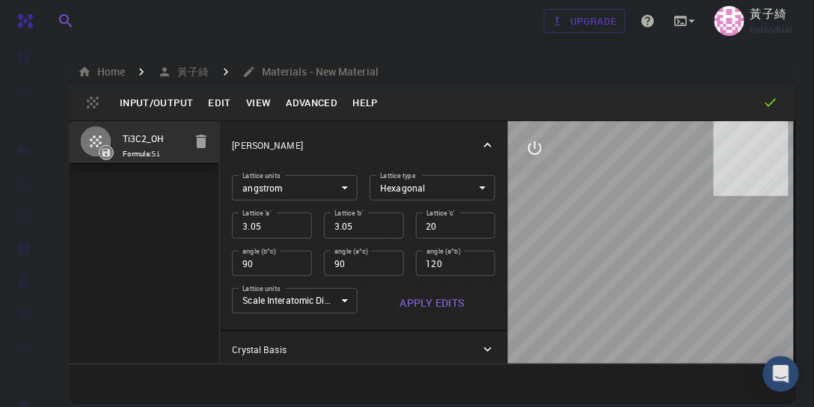
click at [318, 102] on button "Advanced" at bounding box center [311, 103] width 67 height 24
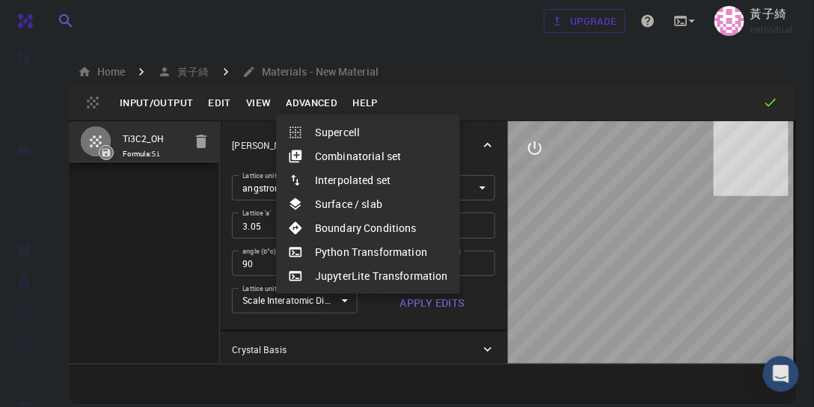
click at [318, 102] on div at bounding box center [407, 203] width 814 height 407
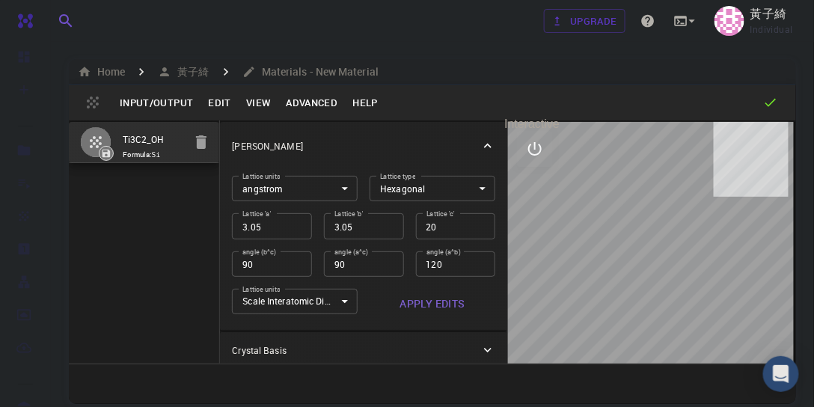
click at [531, 150] on icon "interactive" at bounding box center [535, 149] width 18 height 18
click at [531, 332] on icon "edit [e]" at bounding box center [535, 329] width 18 height 18
select select "Color"
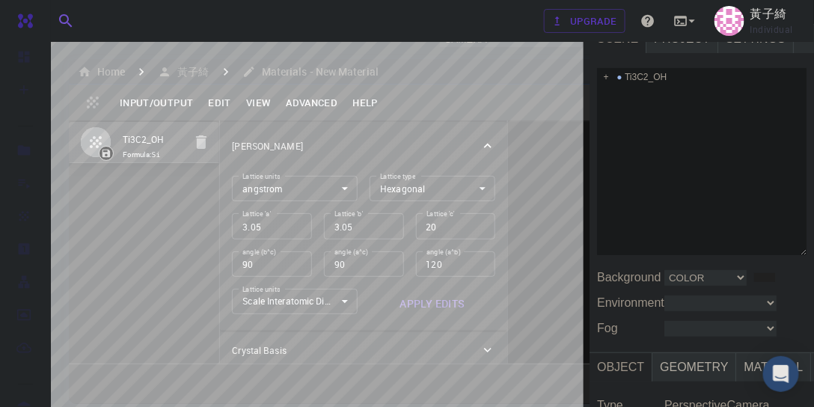
click at [450, 272] on div "Camera OrthographicCamera PerspectiveCamera Objects 10 Vertices 578 Triangles 9…" at bounding box center [295, 272] width 590 height 497
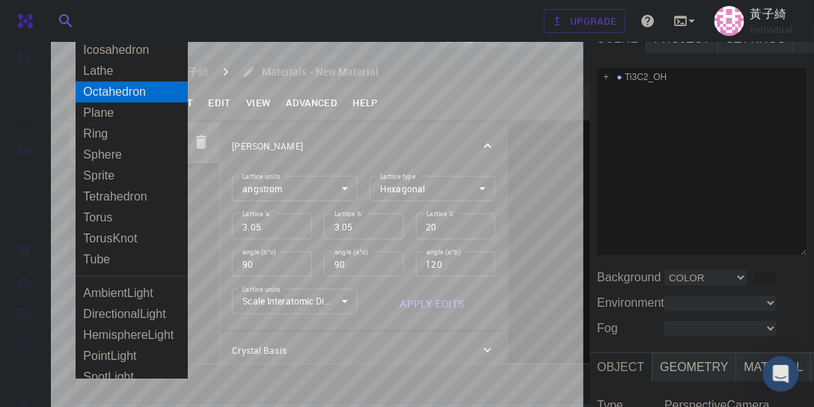
scroll to position [128, 0]
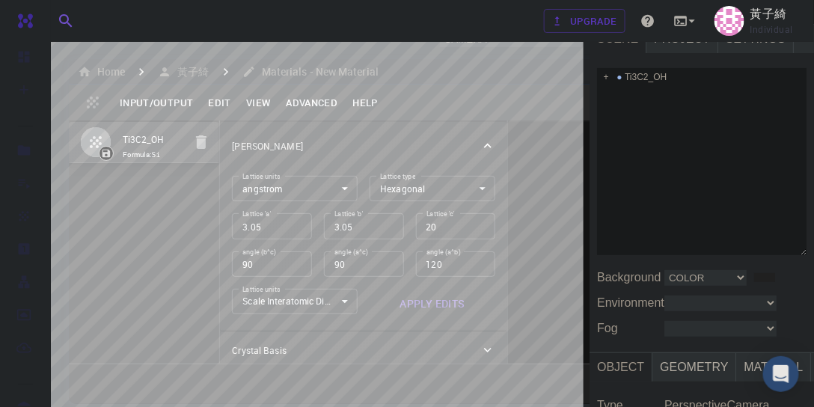
click at [137, 13] on div "Play" at bounding box center [132, 12] width 35 height 24
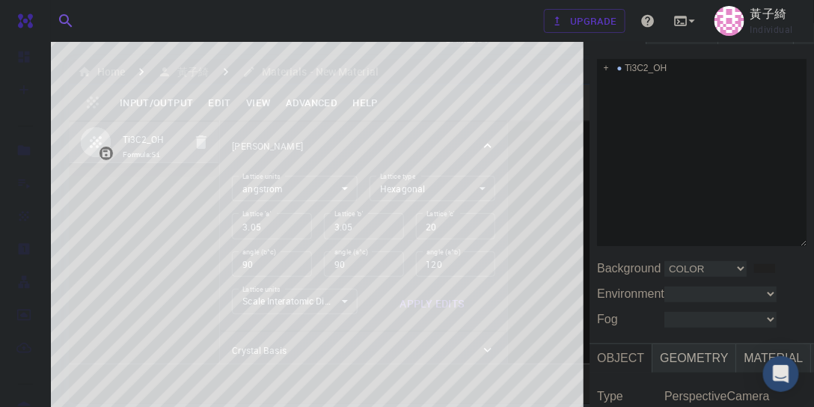
scroll to position [0, 0]
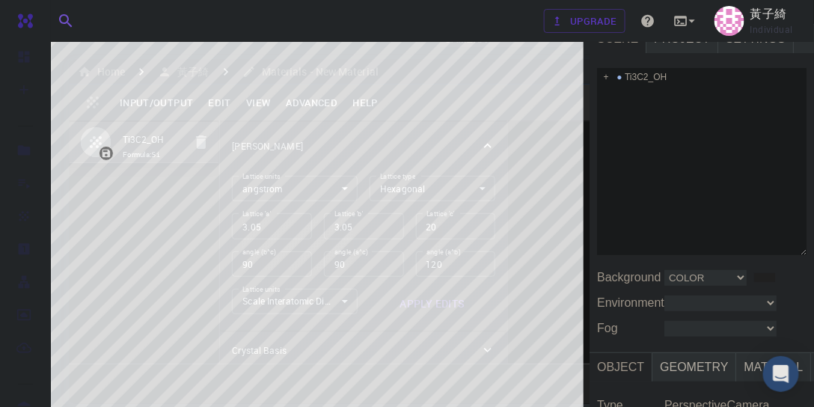
click at [607, 40] on span "Scene" at bounding box center [618, 39] width 57 height 28
click at [671, 40] on span "Project" at bounding box center [683, 39] width 72 height 28
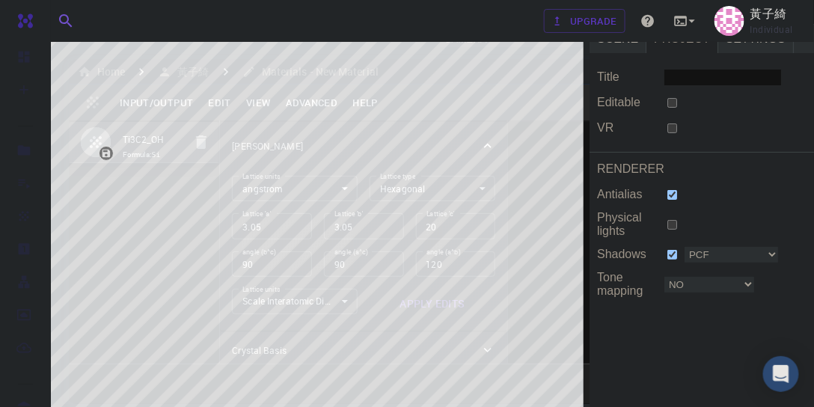
click at [671, 40] on span "Project" at bounding box center [683, 39] width 72 height 28
click at [728, 12] on span "autosave" at bounding box center [751, 11] width 49 height 13
click at [713, 7] on input "checkbox" at bounding box center [718, 12] width 10 height 10
checkbox input "false"
click at [665, 43] on span "Project" at bounding box center [683, 39] width 72 height 28
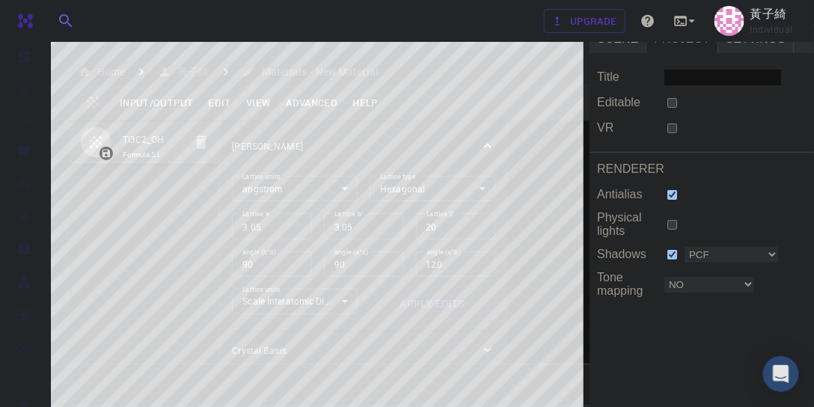
click at [668, 39] on span "Project" at bounding box center [683, 39] width 72 height 28
click at [731, 37] on span "Settings" at bounding box center [757, 39] width 76 height 28
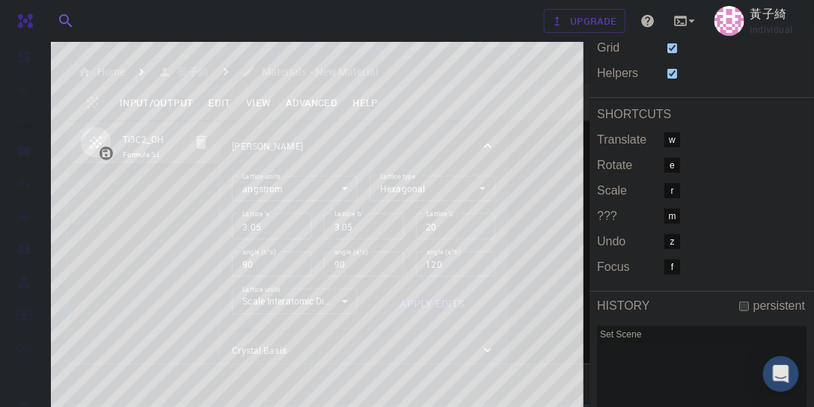
scroll to position [43, 0]
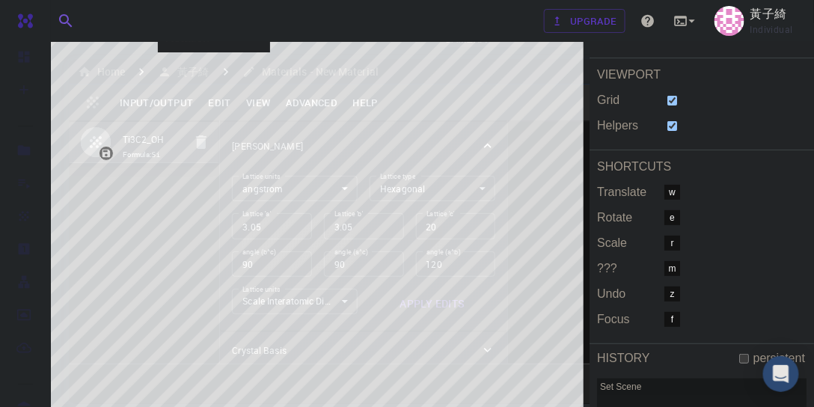
click at [179, 9] on div "Examples" at bounding box center [190, 12] width 64 height 24
click at [135, 13] on div "Stop" at bounding box center [133, 12] width 37 height 24
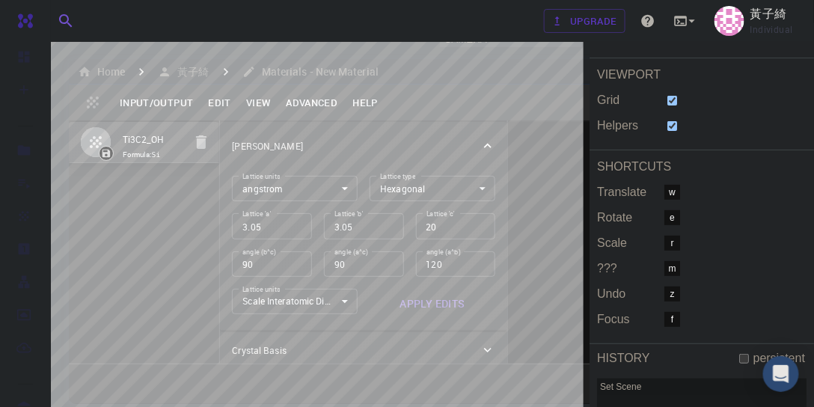
click at [255, 76] on div "Camera OrthographicCamera PerspectiveCamera Objects 10 Vertices 578 Triangles 9…" at bounding box center [295, 272] width 590 height 497
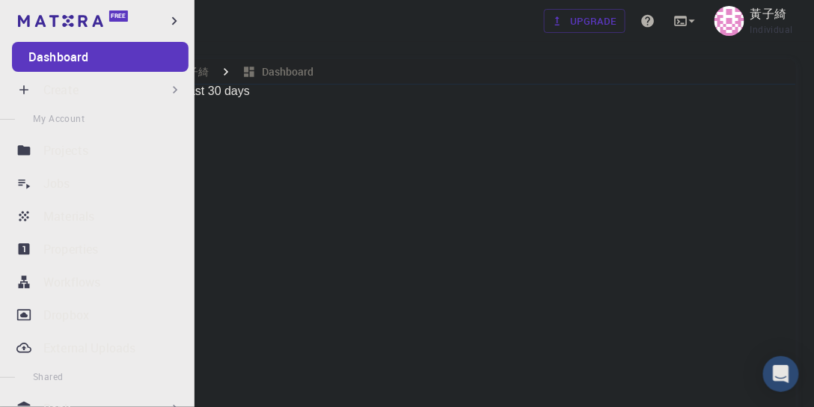
click at [88, 59] on p "Dashboard" at bounding box center [58, 57] width 60 height 18
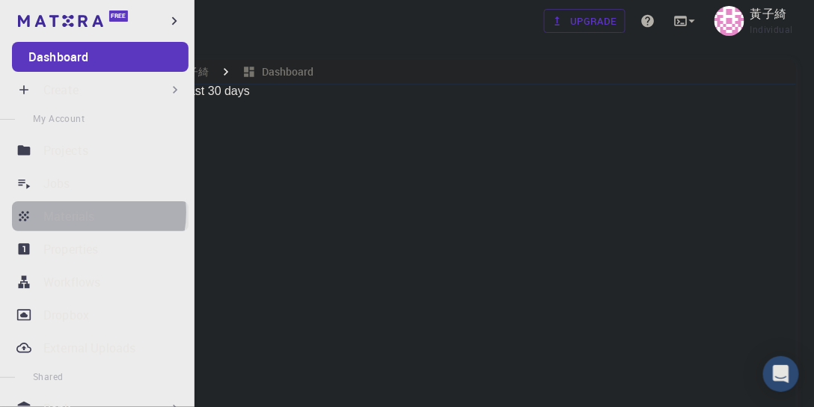
click at [78, 213] on p "Materials" at bounding box center [68, 216] width 51 height 18
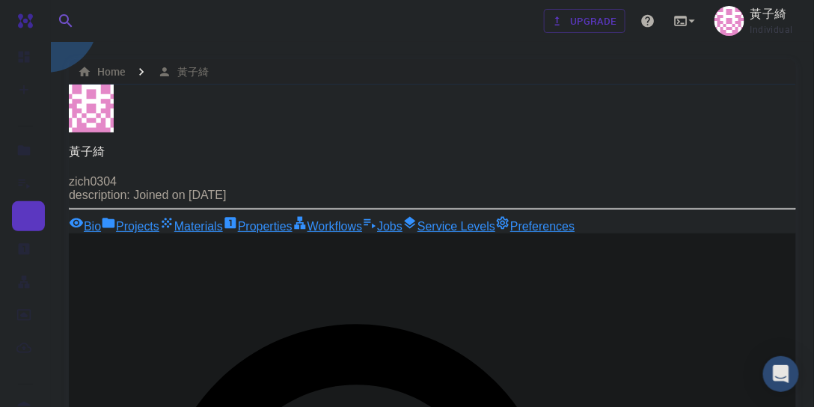
click at [101, 216] on link "Bio" at bounding box center [85, 225] width 32 height 18
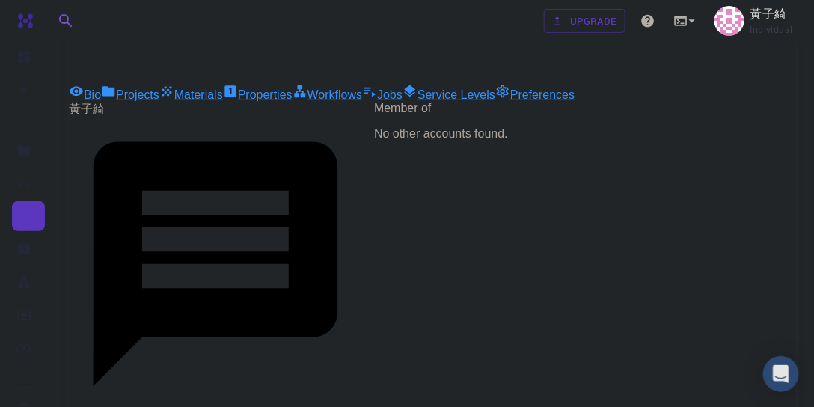
scroll to position [43, 0]
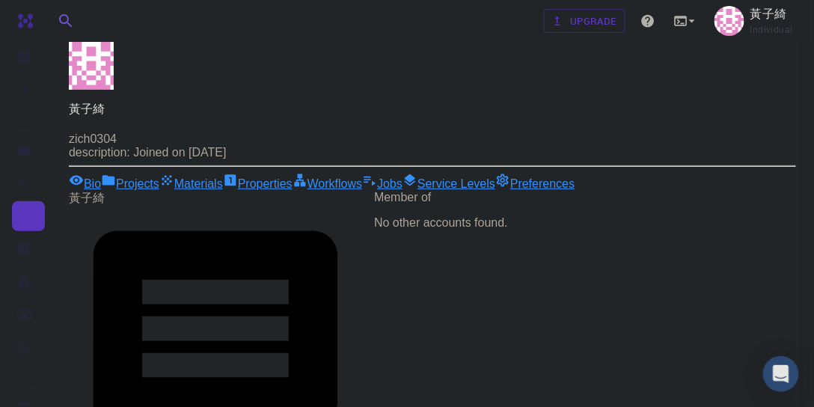
click at [159, 173] on link "Projects" at bounding box center [130, 182] width 58 height 18
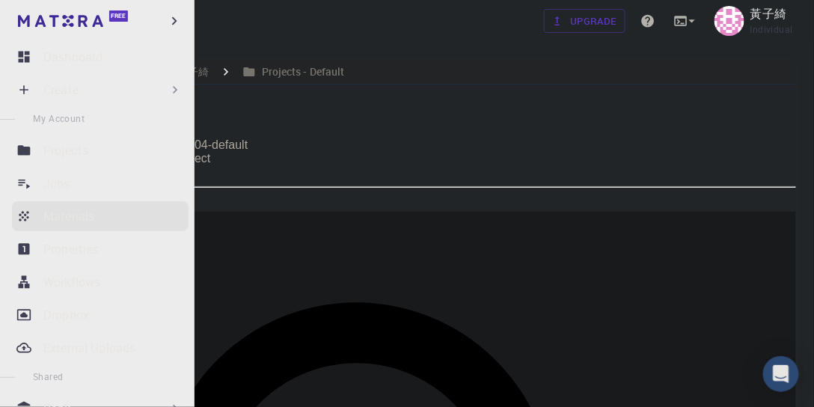
click at [93, 223] on p "Materials" at bounding box center [68, 216] width 51 height 18
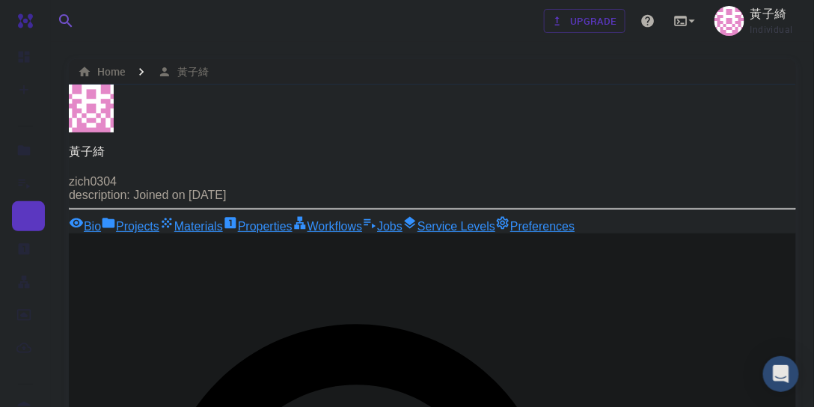
click at [293, 216] on link "Properties" at bounding box center [258, 225] width 70 height 18
